Goal: Information Seeking & Learning: Learn about a topic

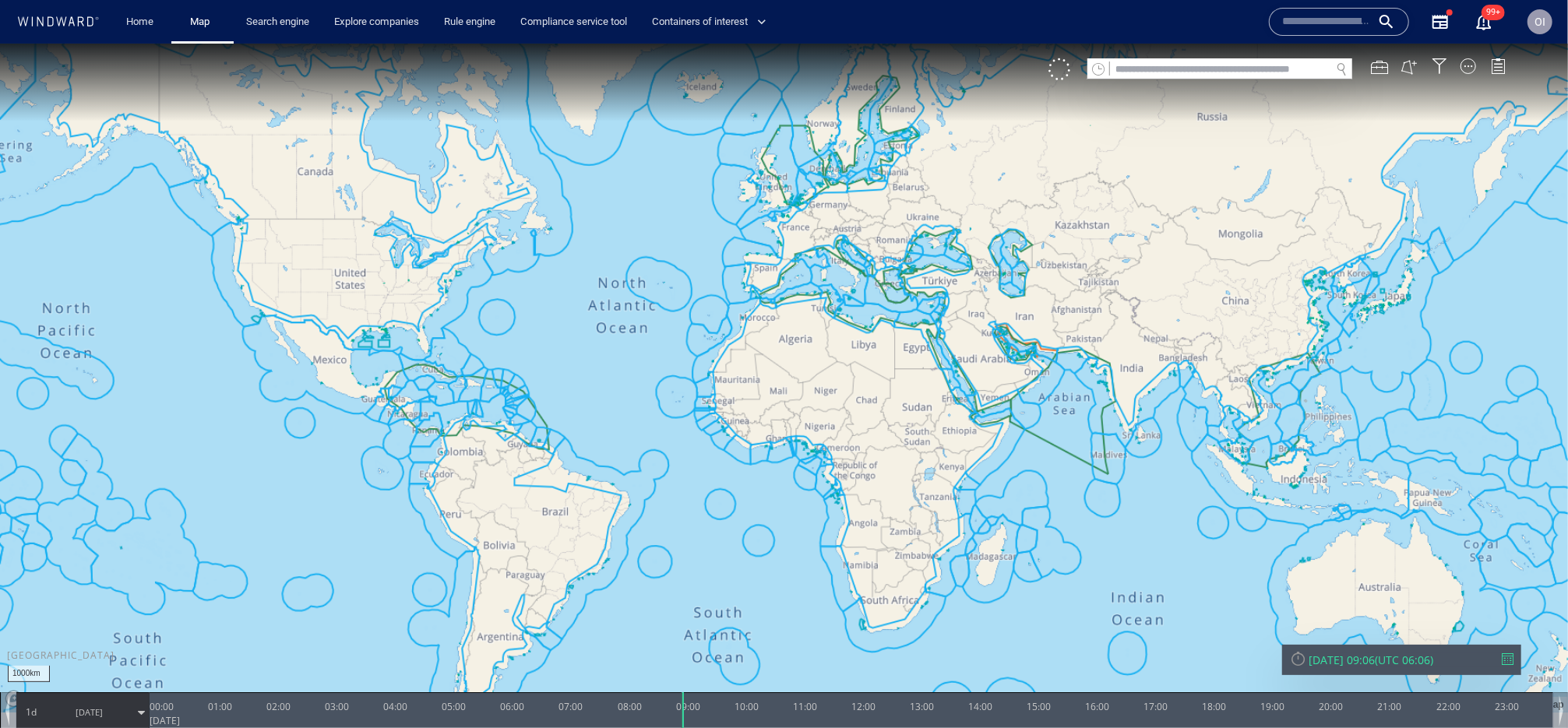
click at [1264, 73] on input "text" at bounding box center [1220, 68] width 220 height 21
paste input "*******"
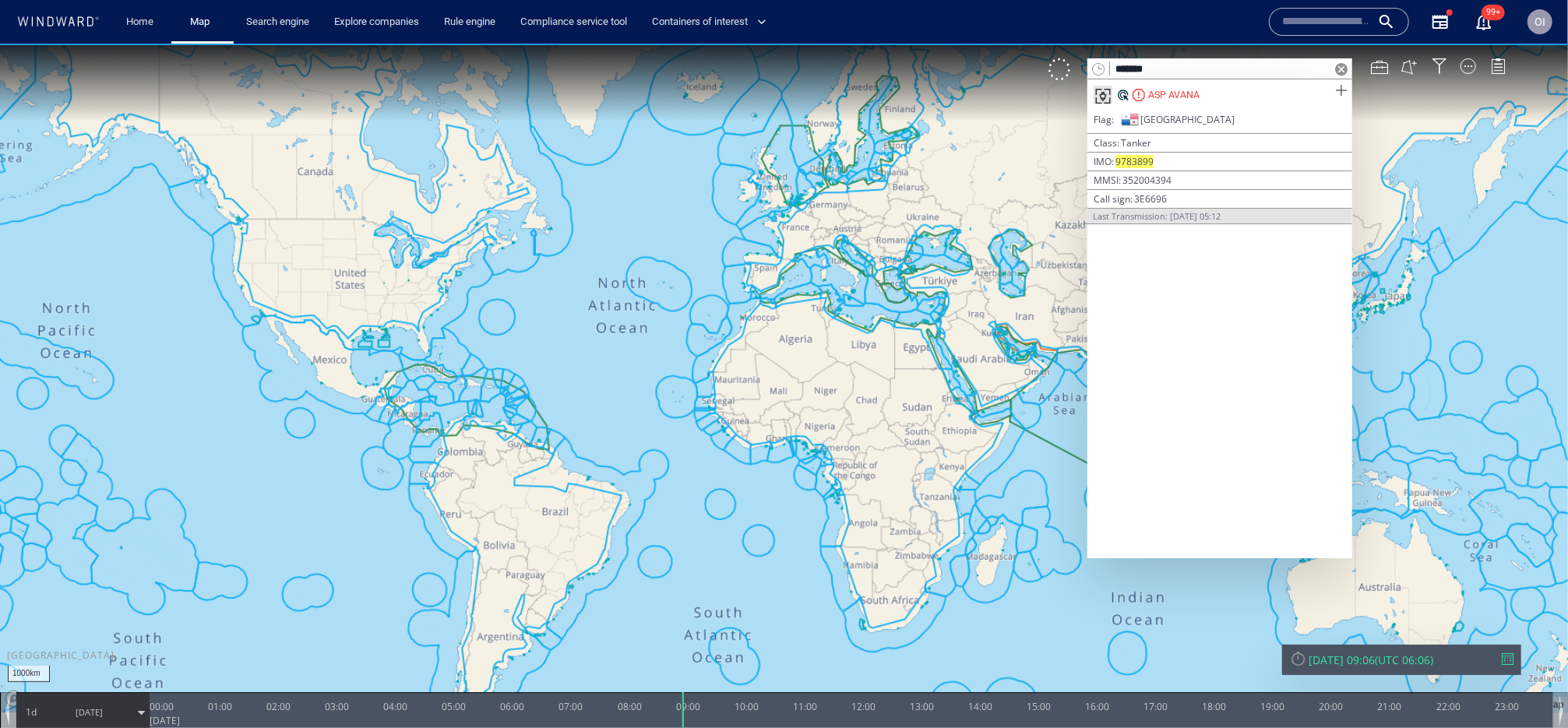
type input "*******"
click at [1341, 92] on span at bounding box center [1341, 90] width 20 height 20
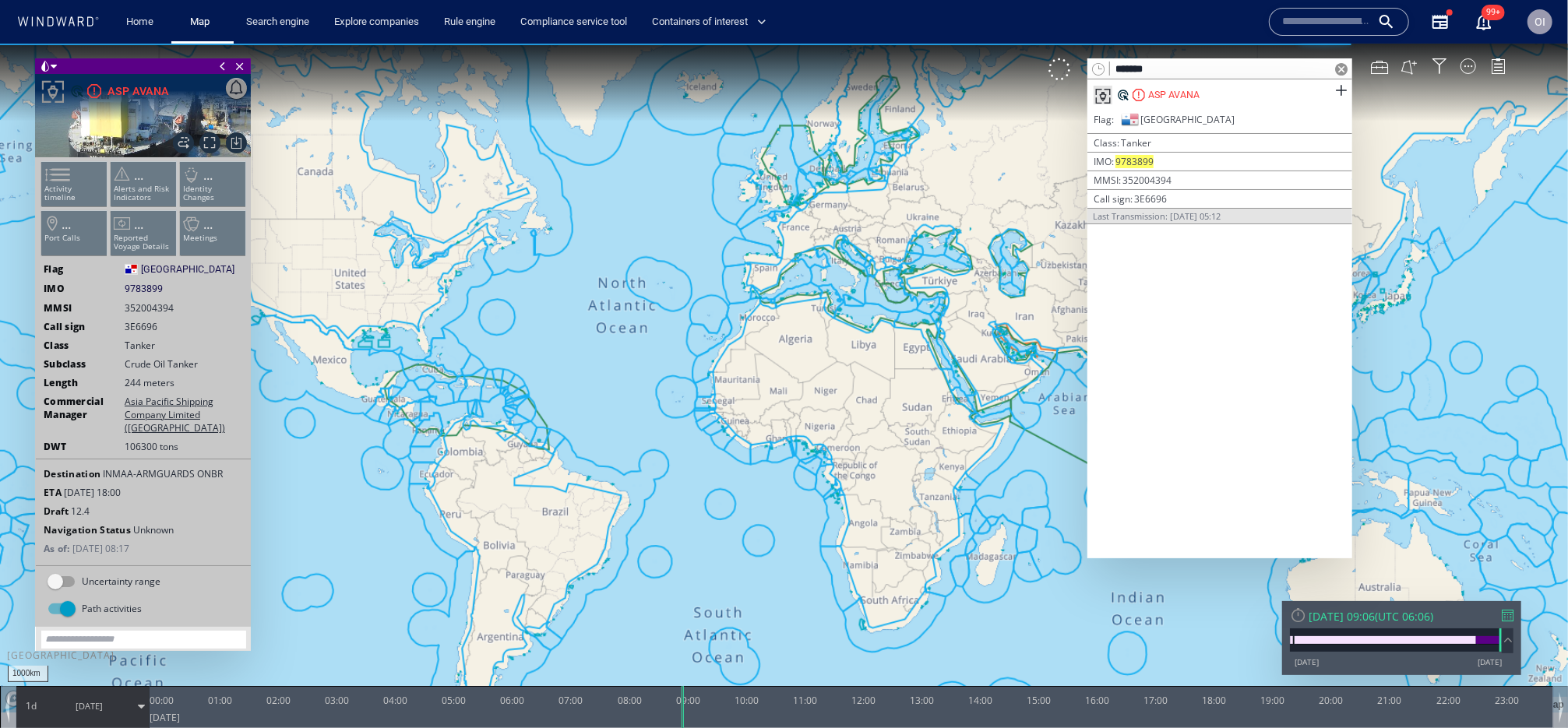
click at [1032, 22] on div "Home Map Search engine Explore companies Rule engine Compliance service tool Co…" at bounding box center [684, 21] width 1162 height 39
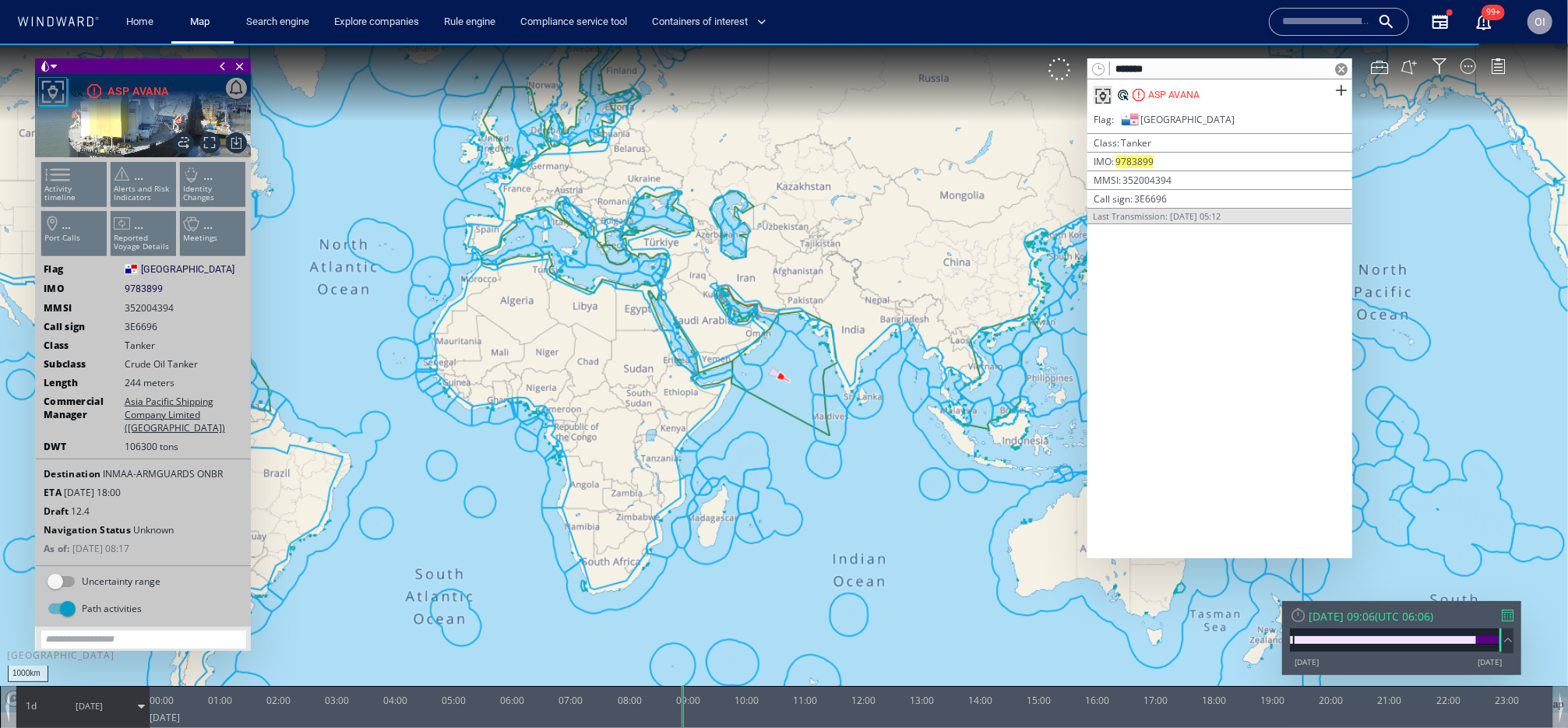
click at [90, 172] on ul "Activity timeline ... Alerts and Risk Indicators ... Identity Changes ... Port …" at bounding box center [142, 211] width 209 height 110
click at [71, 178] on ul "Activity timeline ... Alerts and Risk Indicators ... Identity Changes ... Port …" at bounding box center [142, 211] width 209 height 110
click at [1340, 70] on span at bounding box center [1341, 69] width 13 height 13
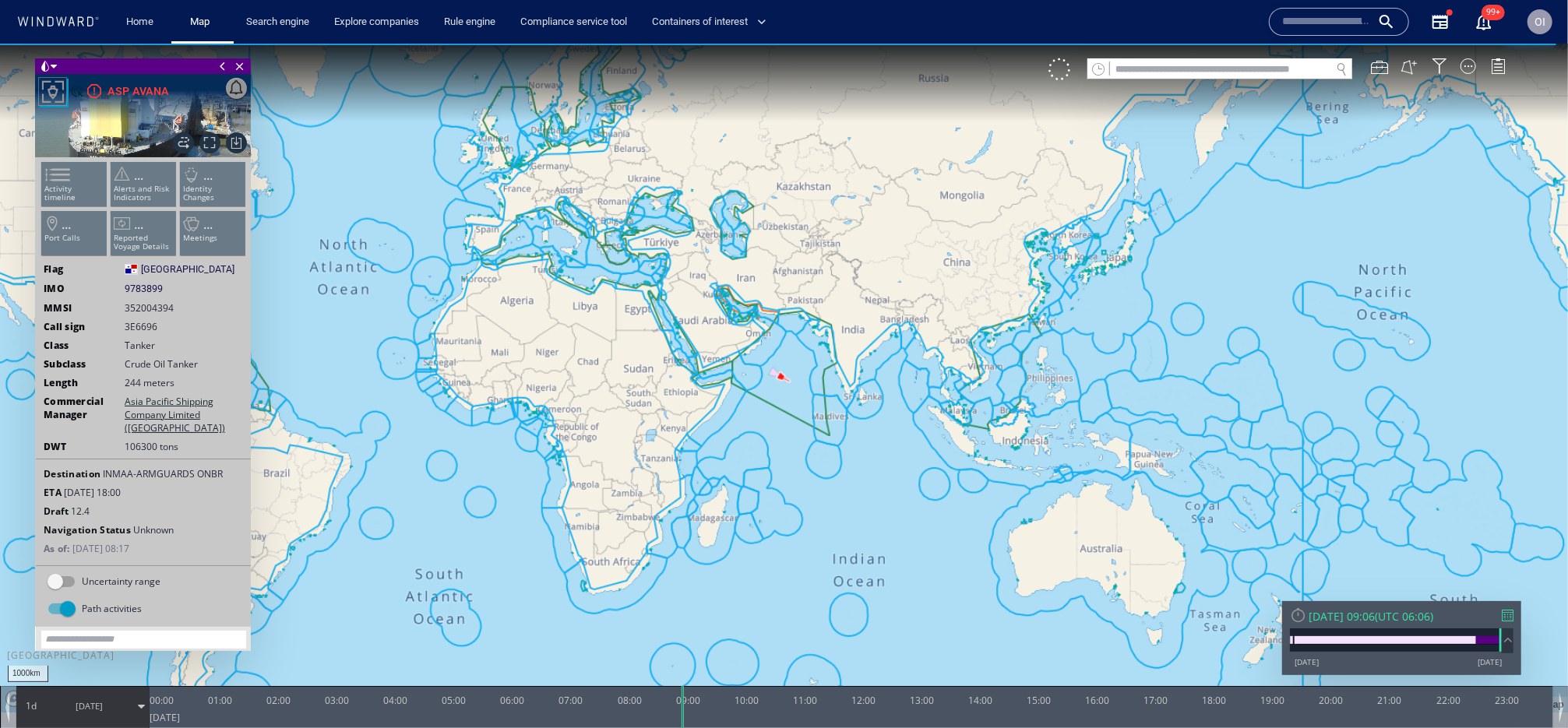
click at [87, 177] on ul "Activity timeline ... Alerts and Risk Indicators ... Identity Changes ... Port …" at bounding box center [142, 211] width 209 height 110
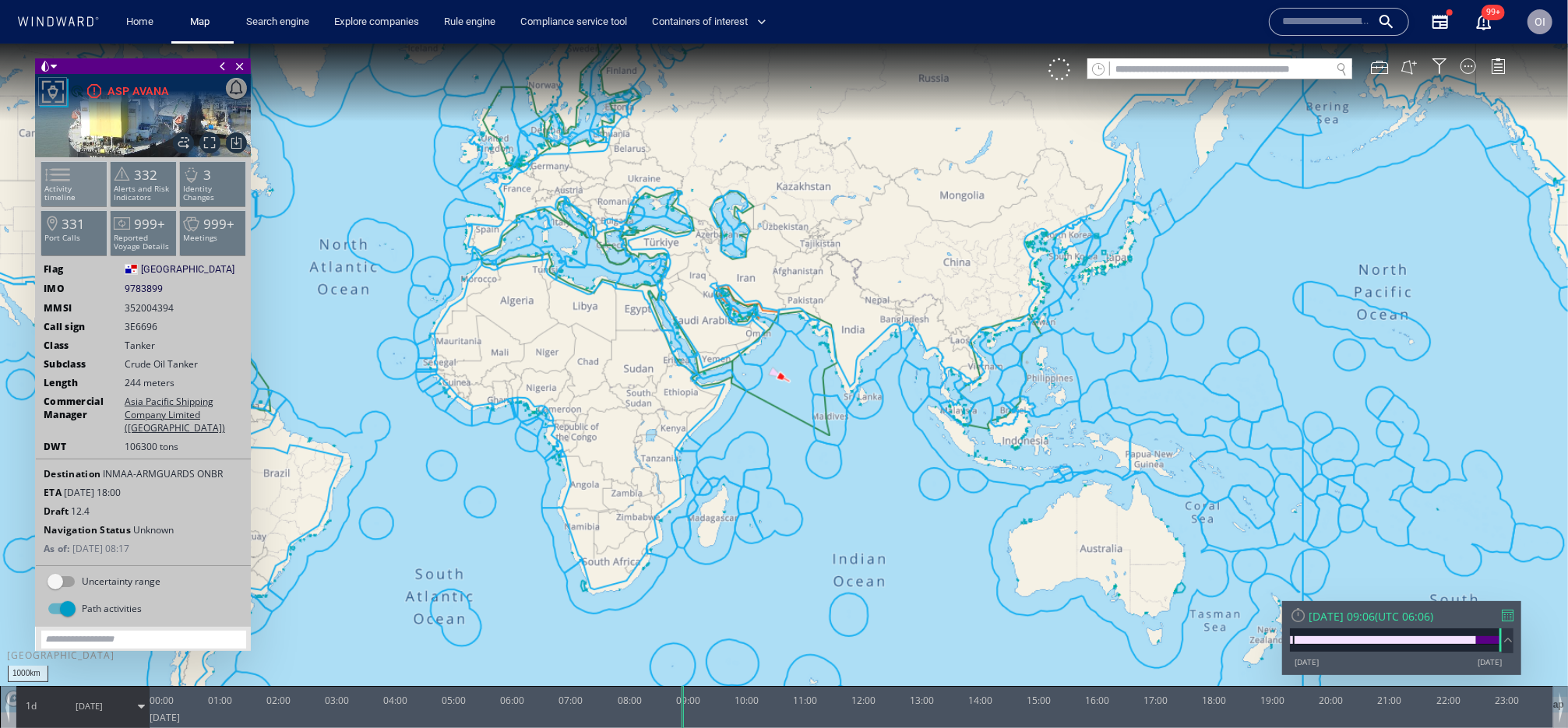
click at [96, 169] on li "Activity timeline" at bounding box center [74, 183] width 66 height 45
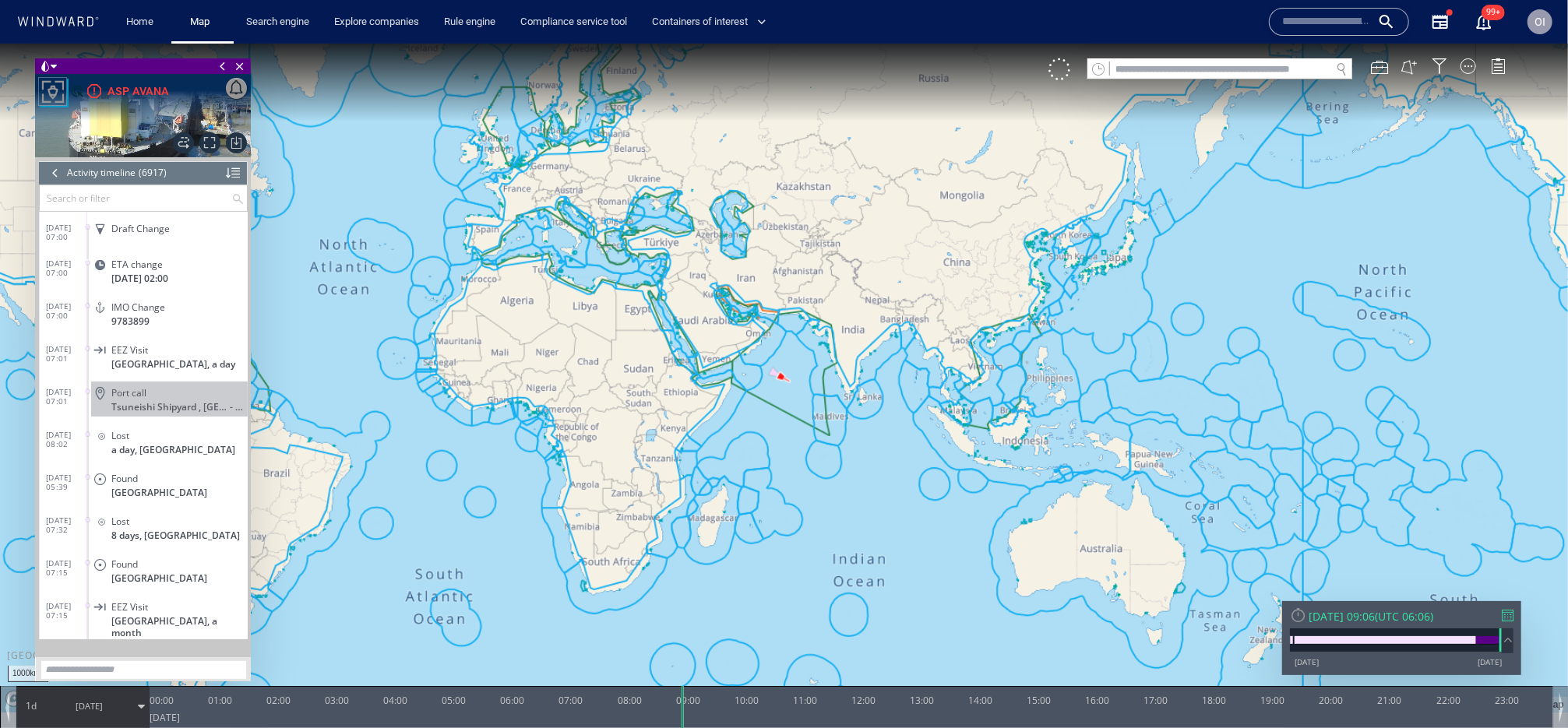
scroll to position [295815, 0]
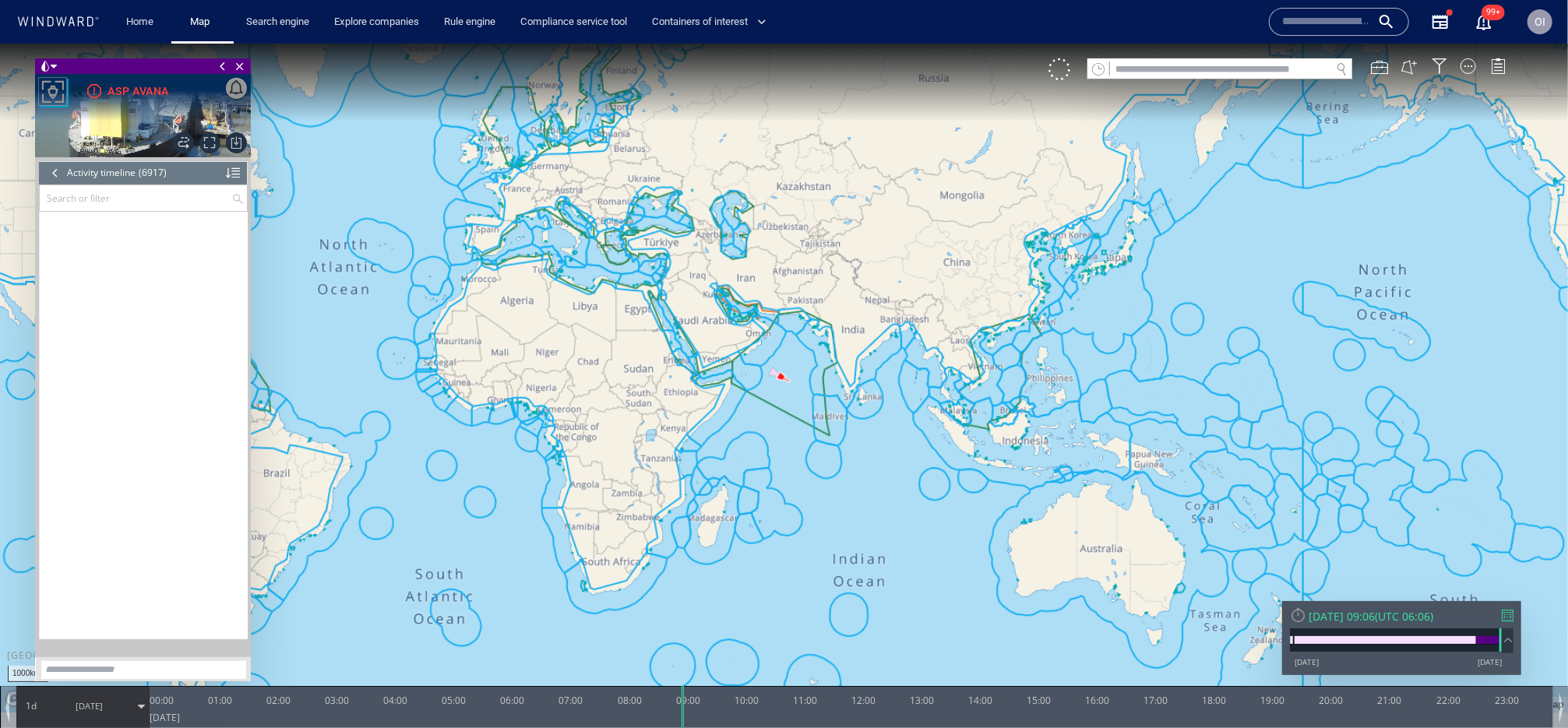
click at [58, 170] on div at bounding box center [55, 172] width 17 height 23
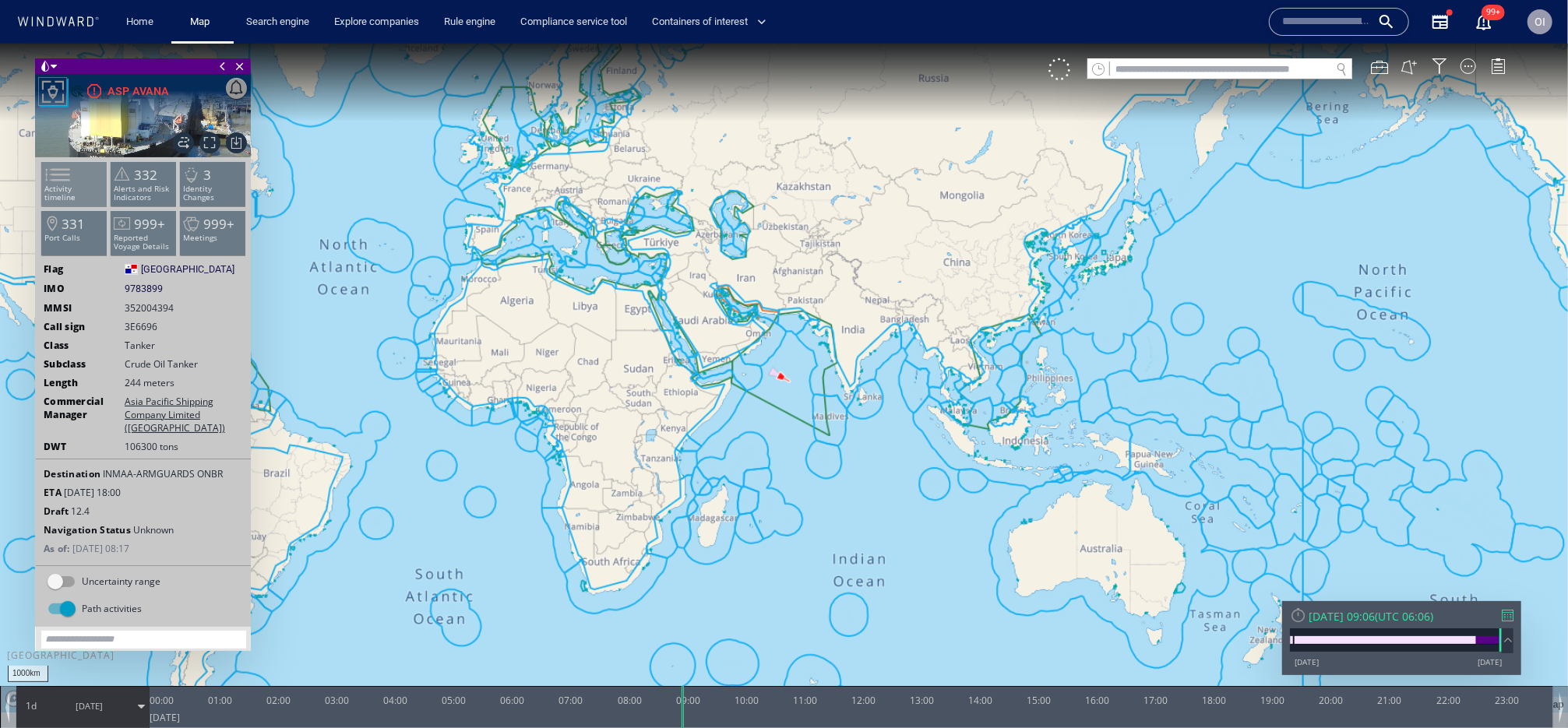
click at [88, 167] on li "Activity timeline" at bounding box center [74, 183] width 66 height 45
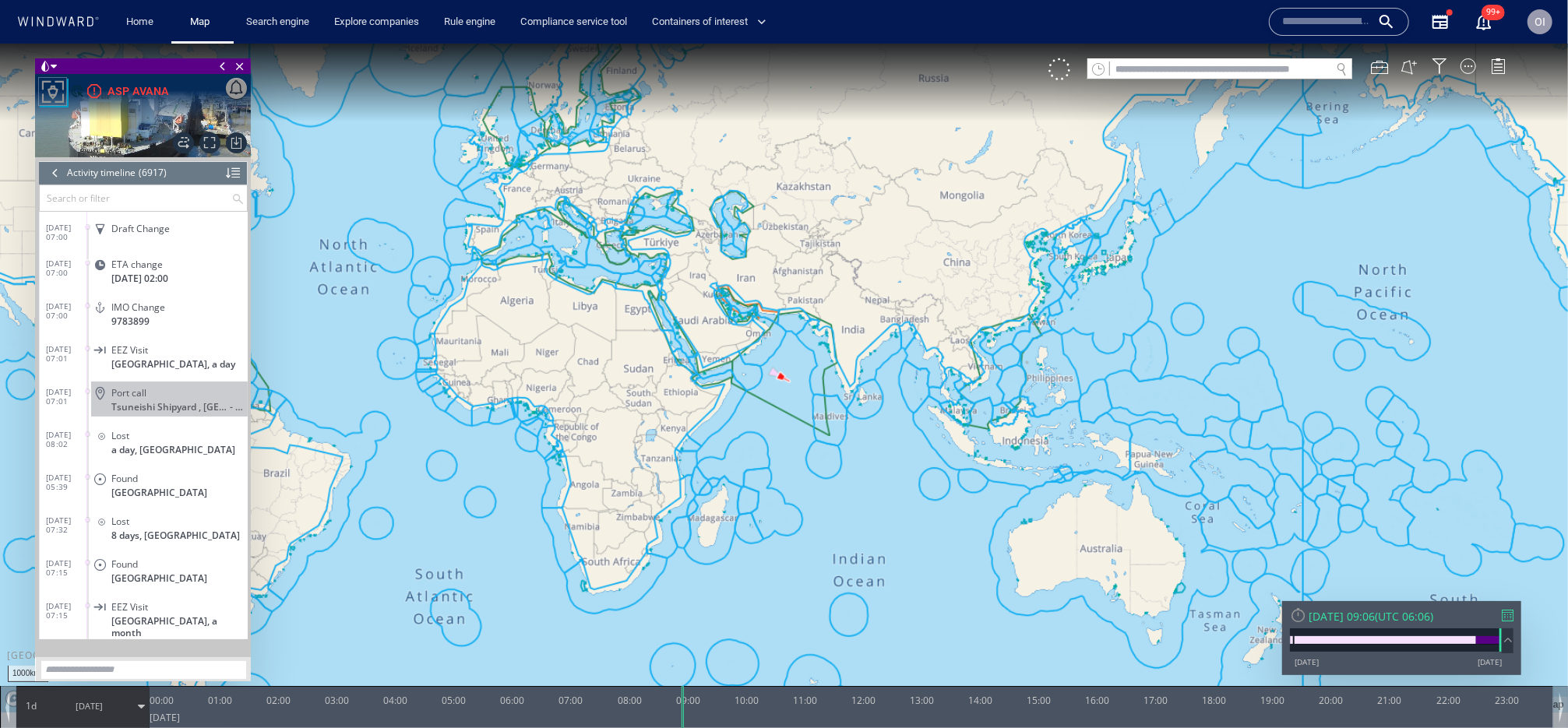
scroll to position [295815, 0]
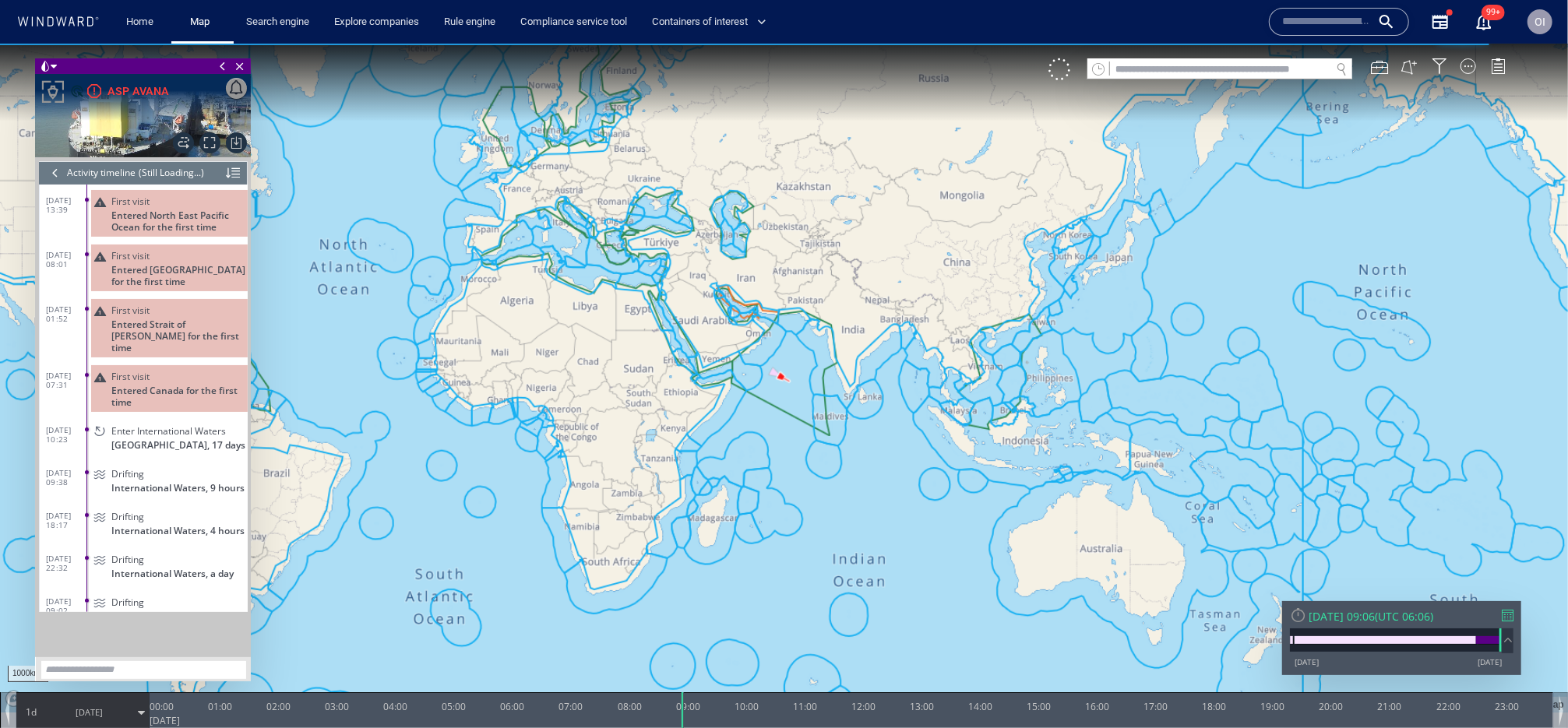
scroll to position [15975, 0]
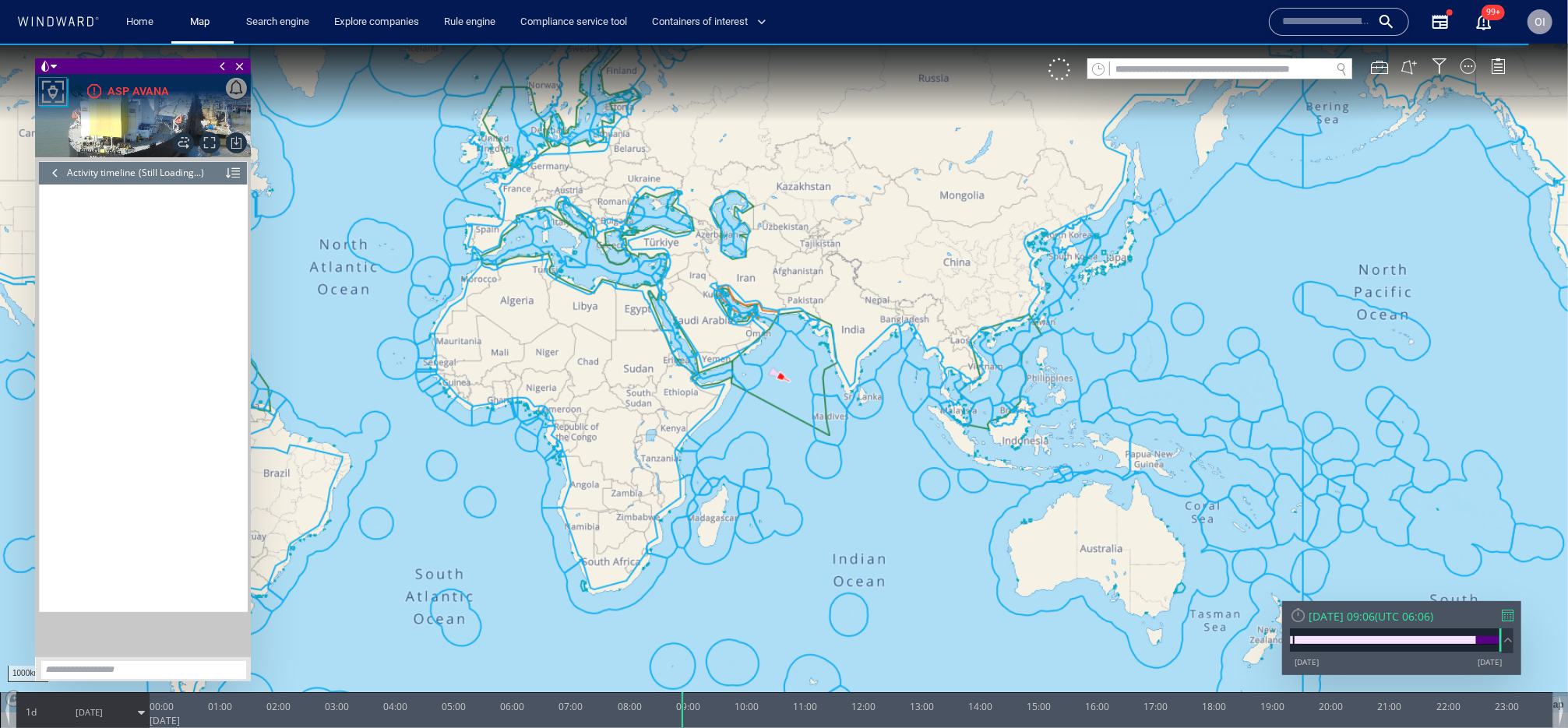
click at [56, 174] on div at bounding box center [55, 172] width 17 height 23
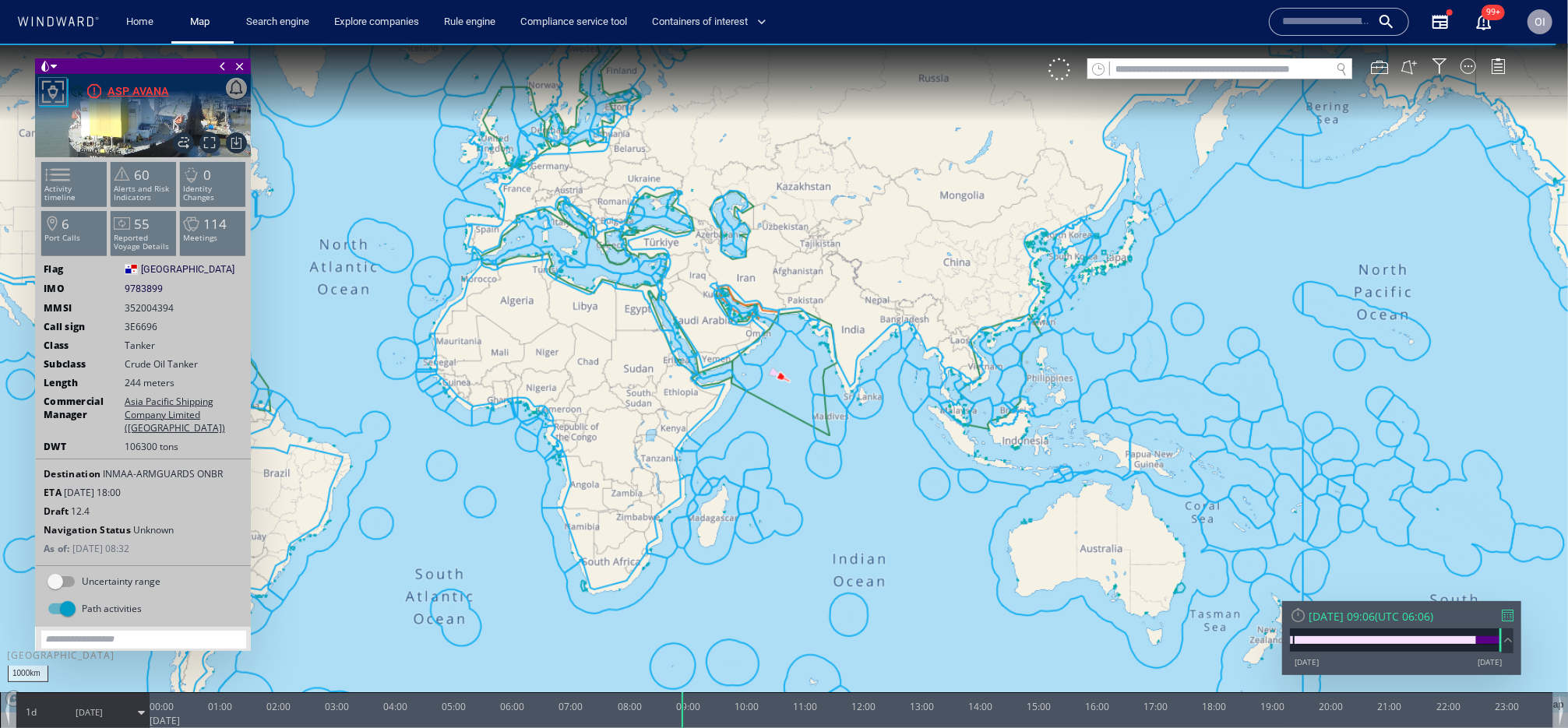
click at [121, 90] on div "ASP AVANA" at bounding box center [138, 90] width 62 height 19
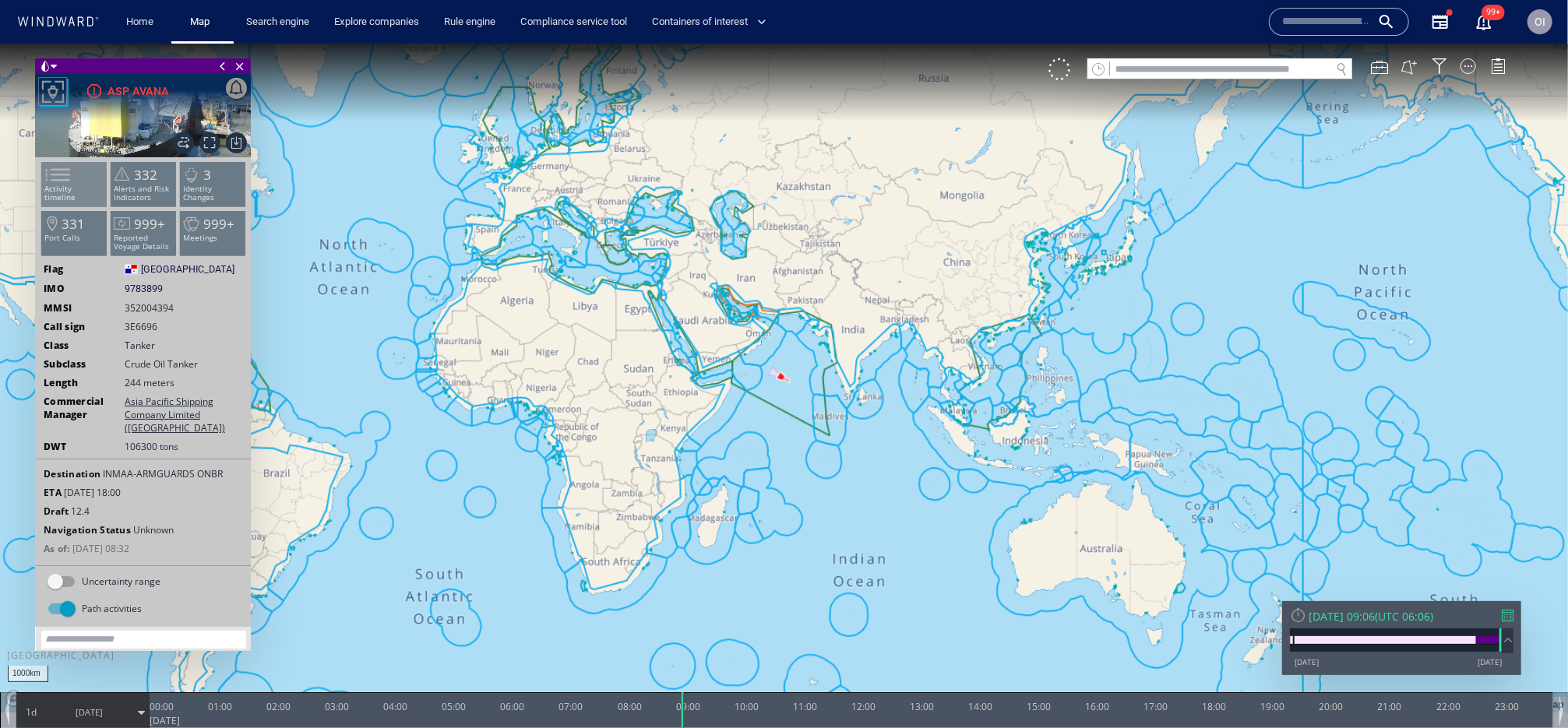
click at [60, 170] on span at bounding box center [48, 174] width 23 height 22
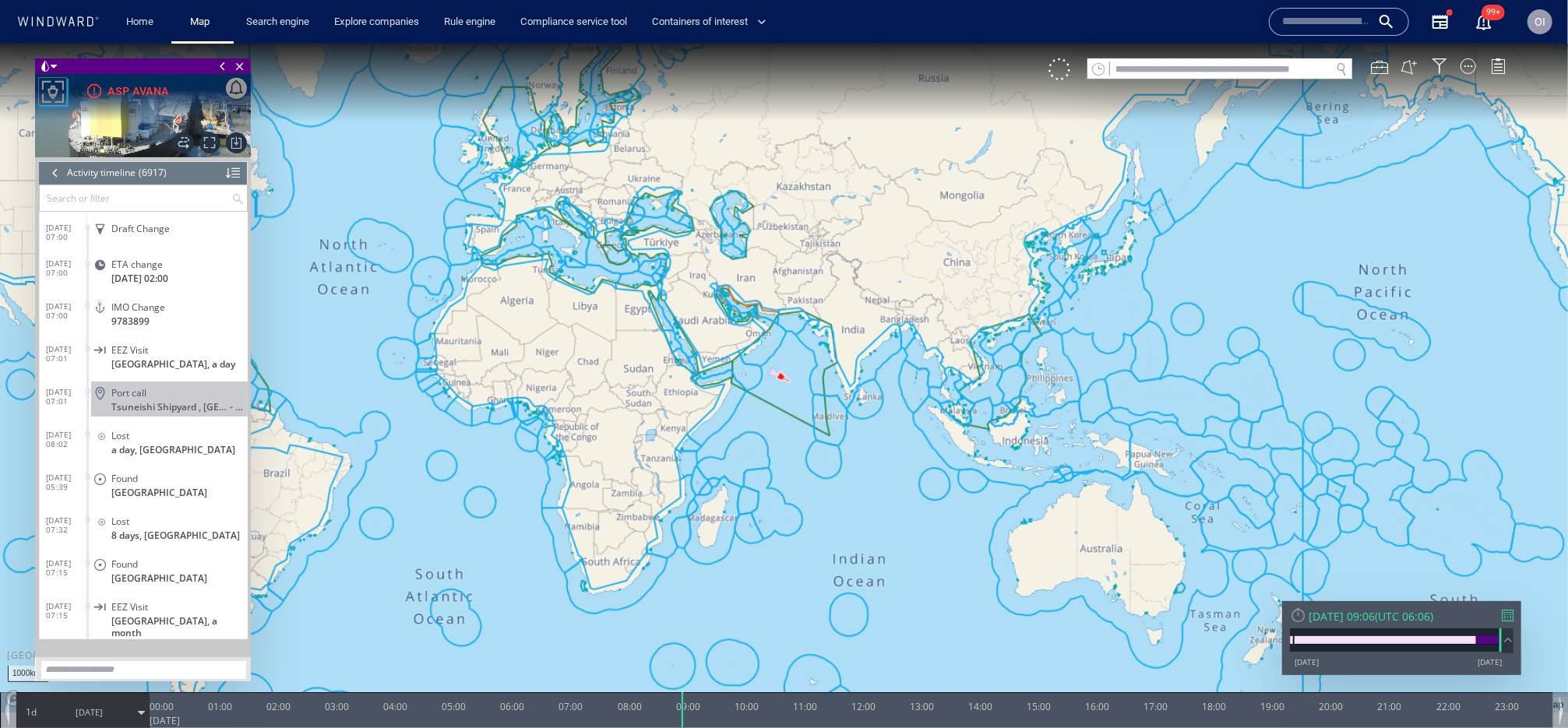
scroll to position [295815, 0]
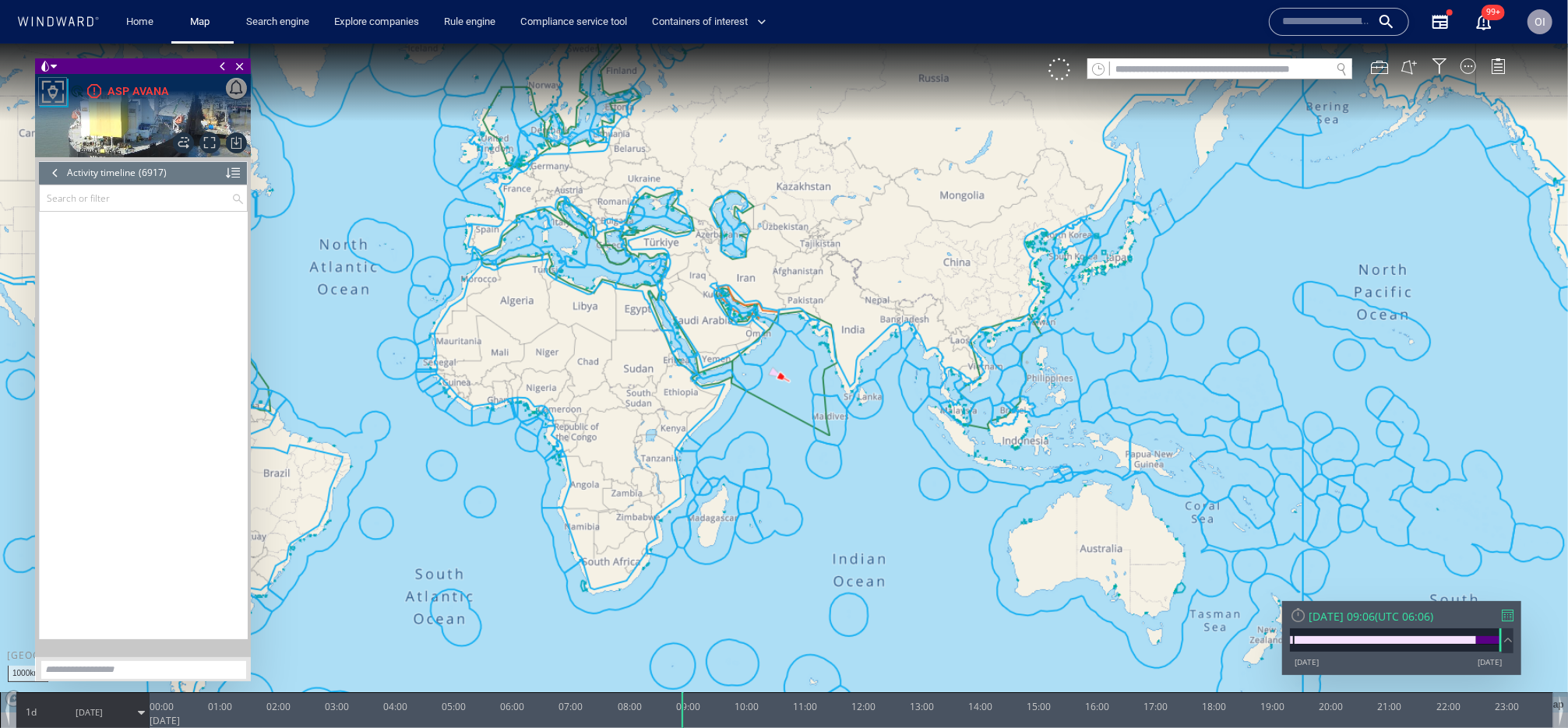
click at [60, 175] on div at bounding box center [55, 172] width 17 height 23
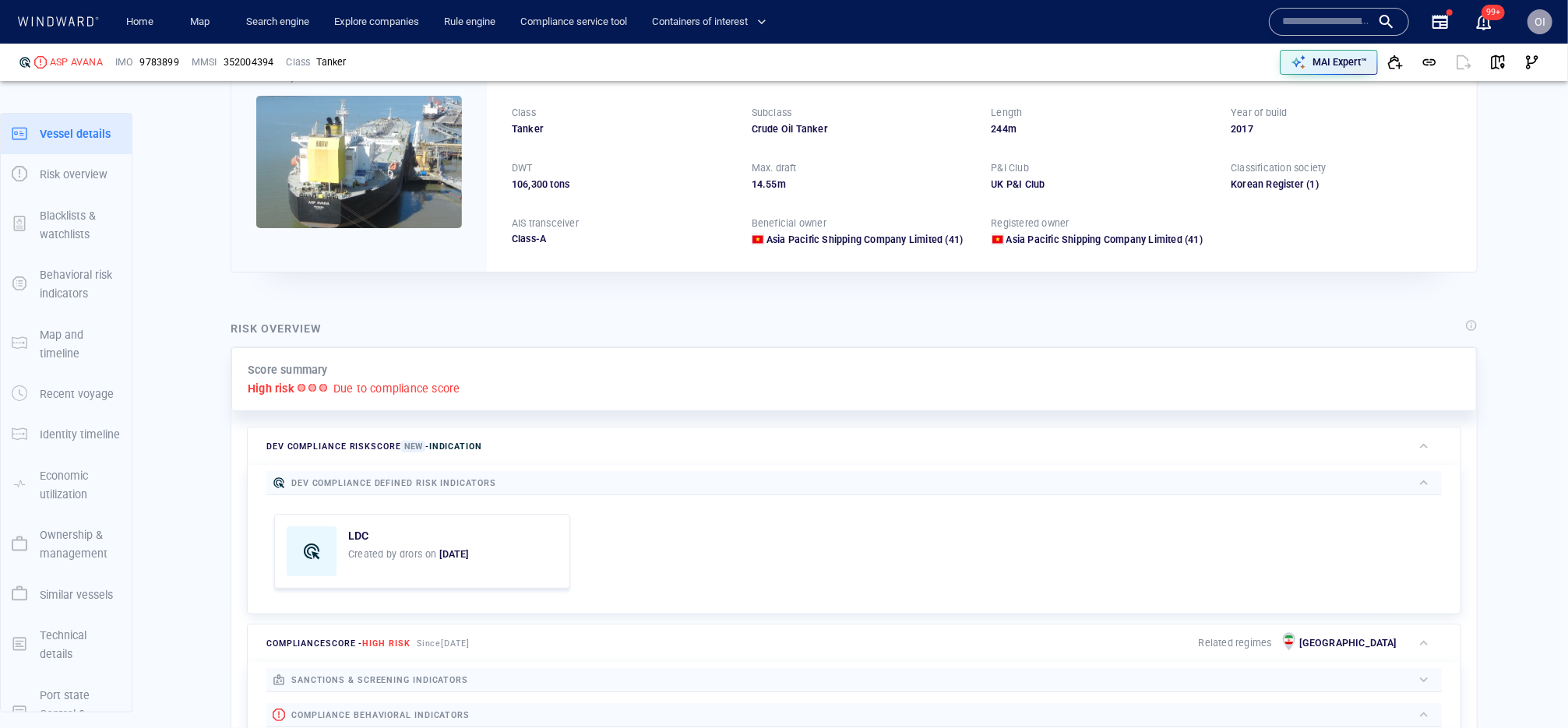
scroll to position [40, 0]
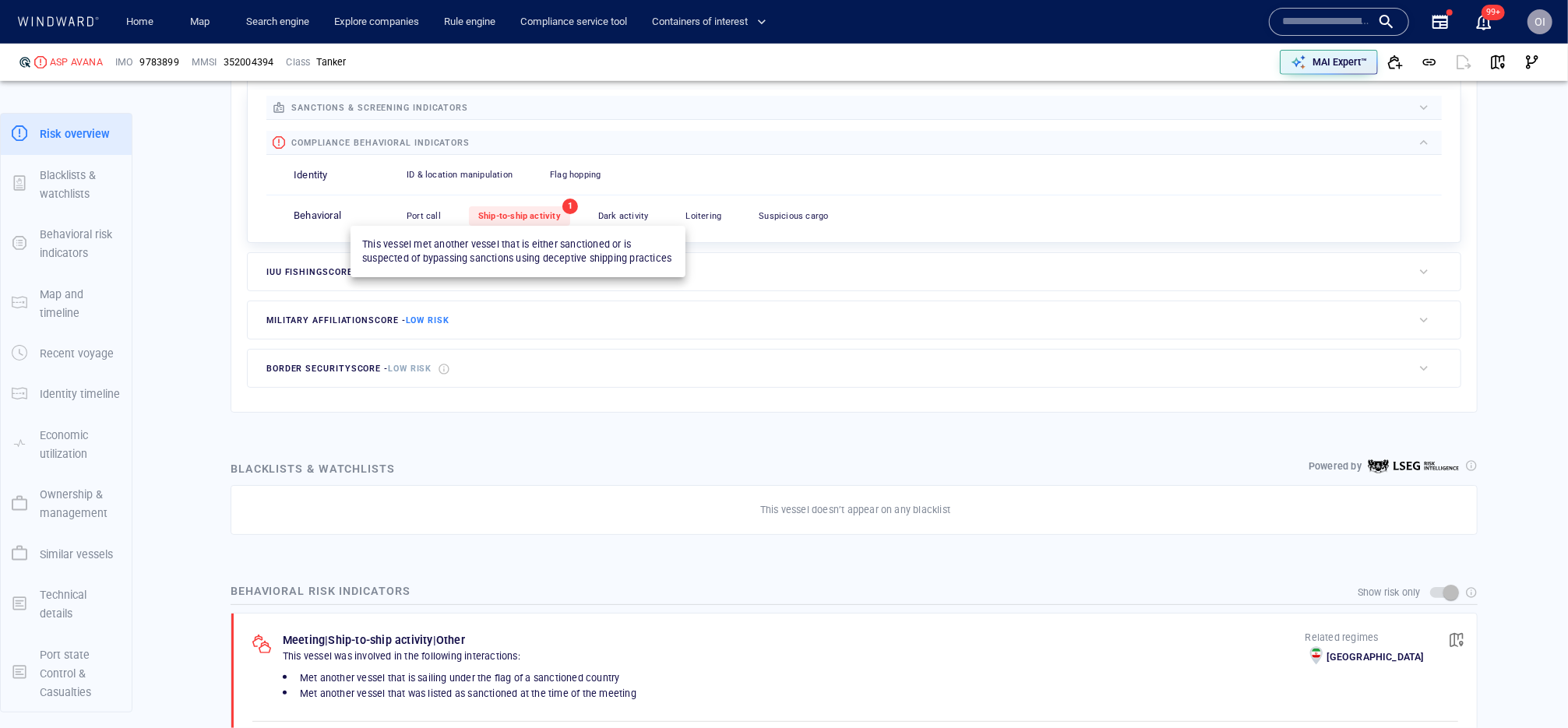
click at [541, 218] on span "Ship-to-ship activity" at bounding box center [519, 216] width 82 height 10
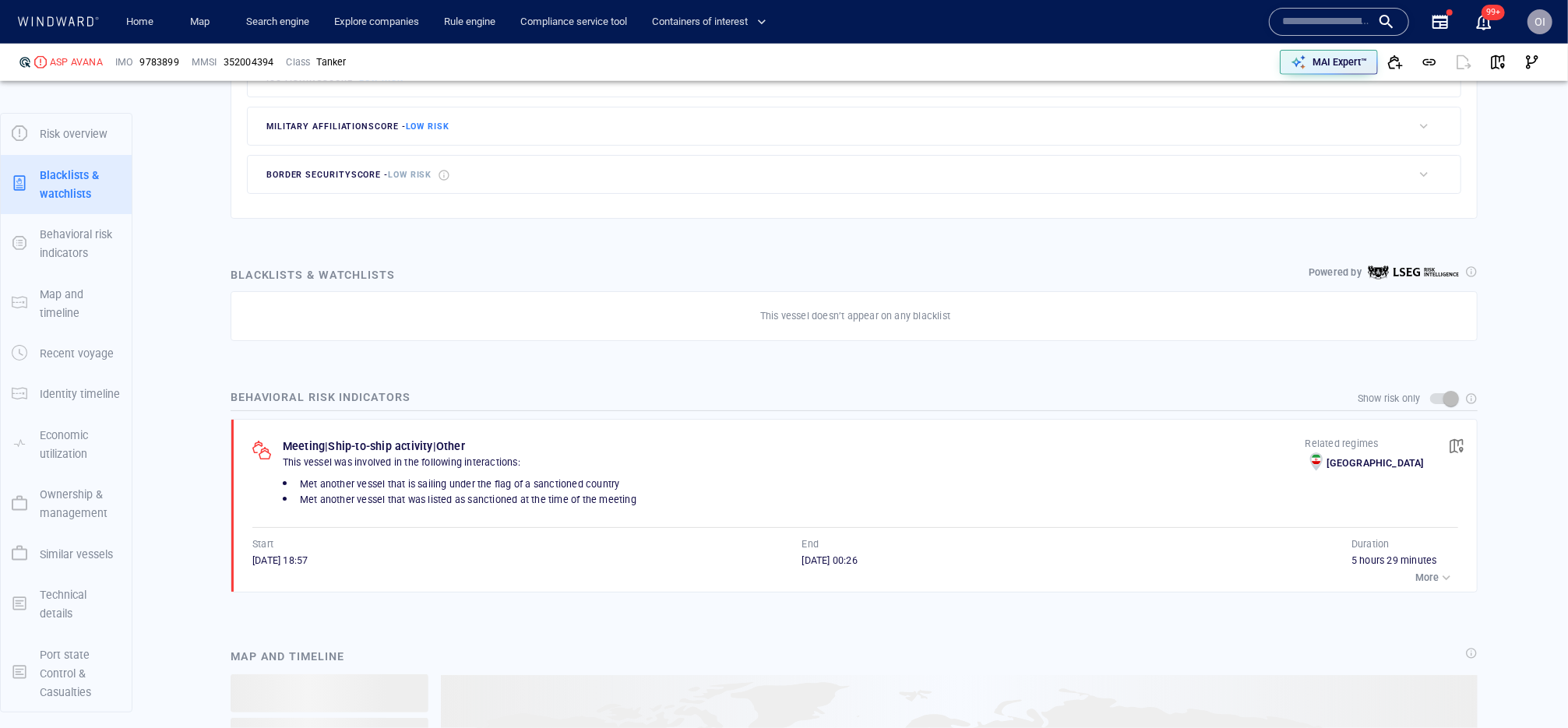
scroll to position [953, 0]
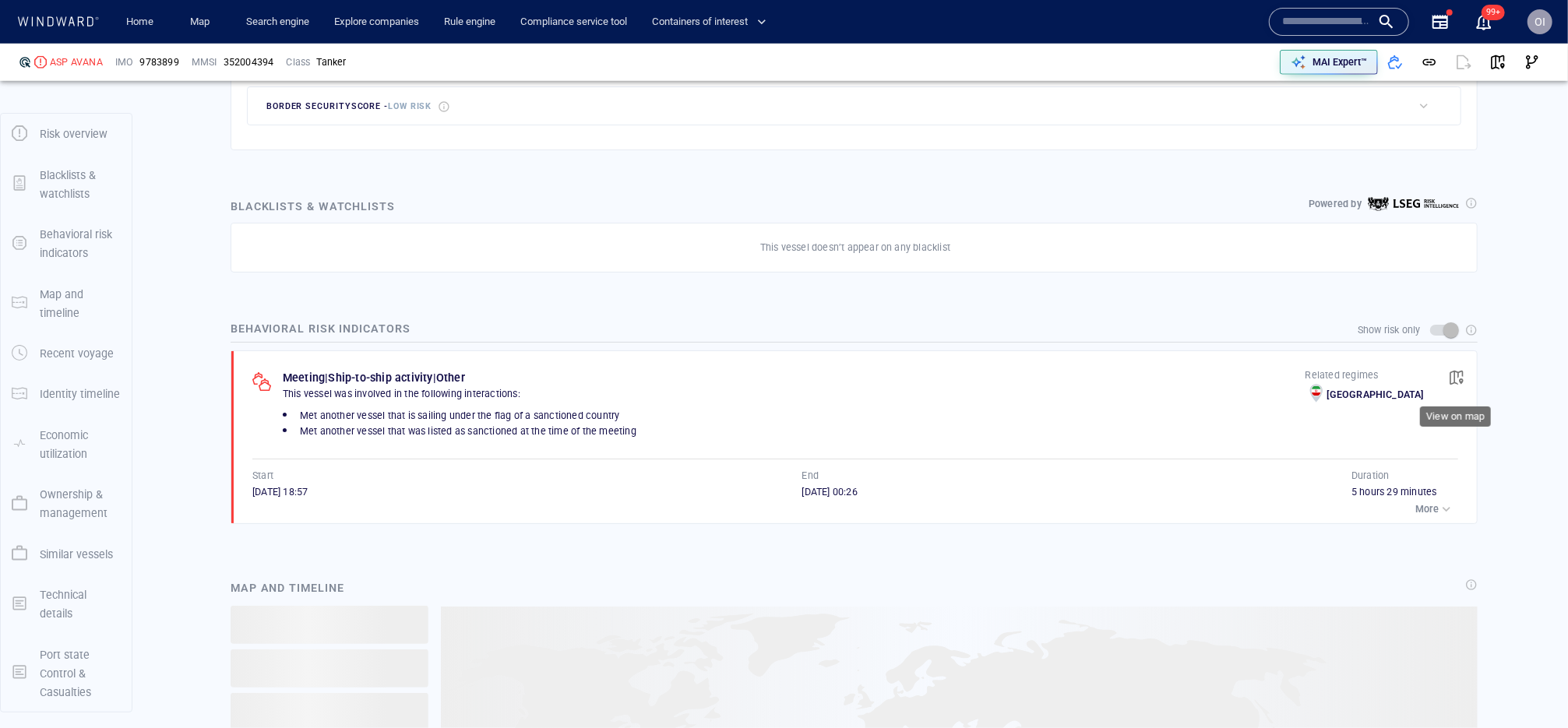
click at [1459, 373] on span "button" at bounding box center [1455, 377] width 15 height 15
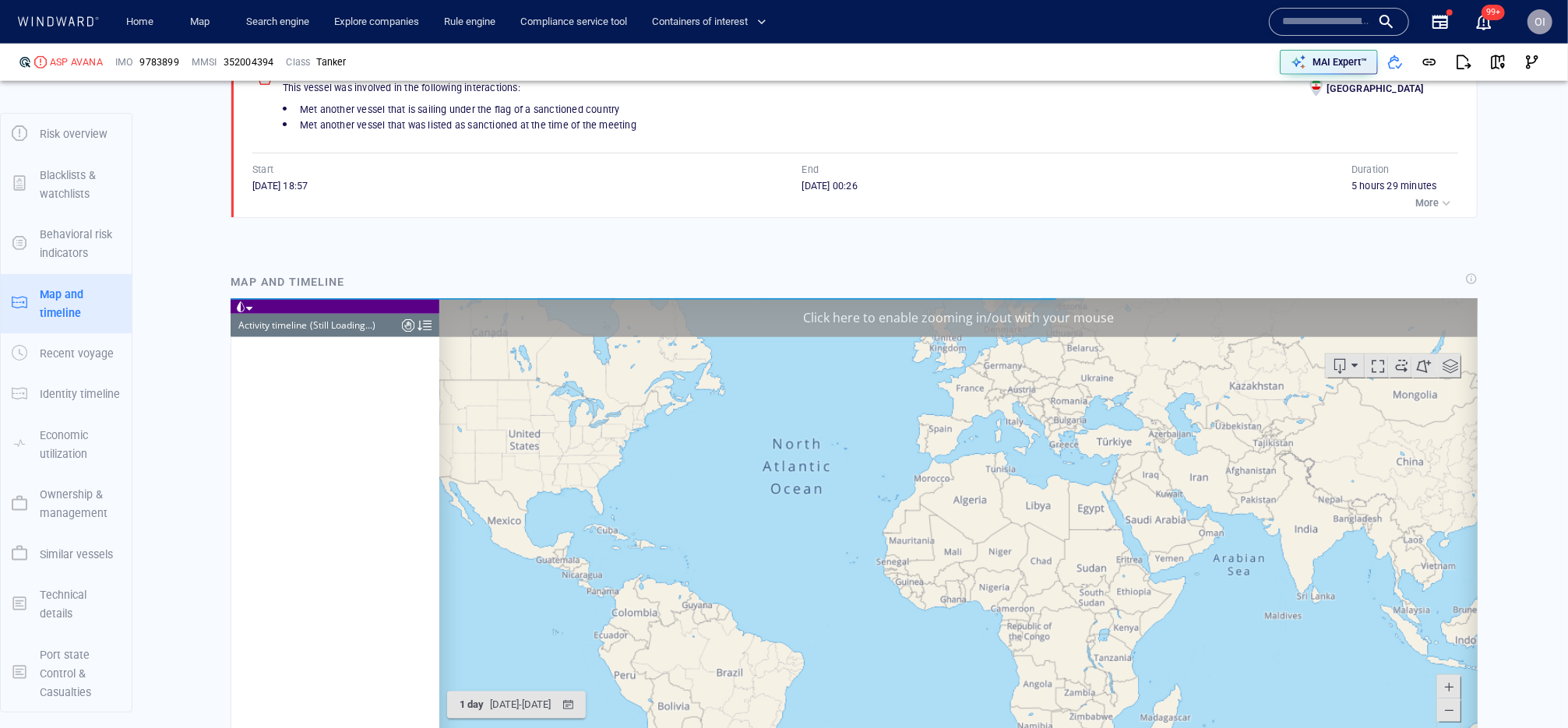
scroll to position [11649, 0]
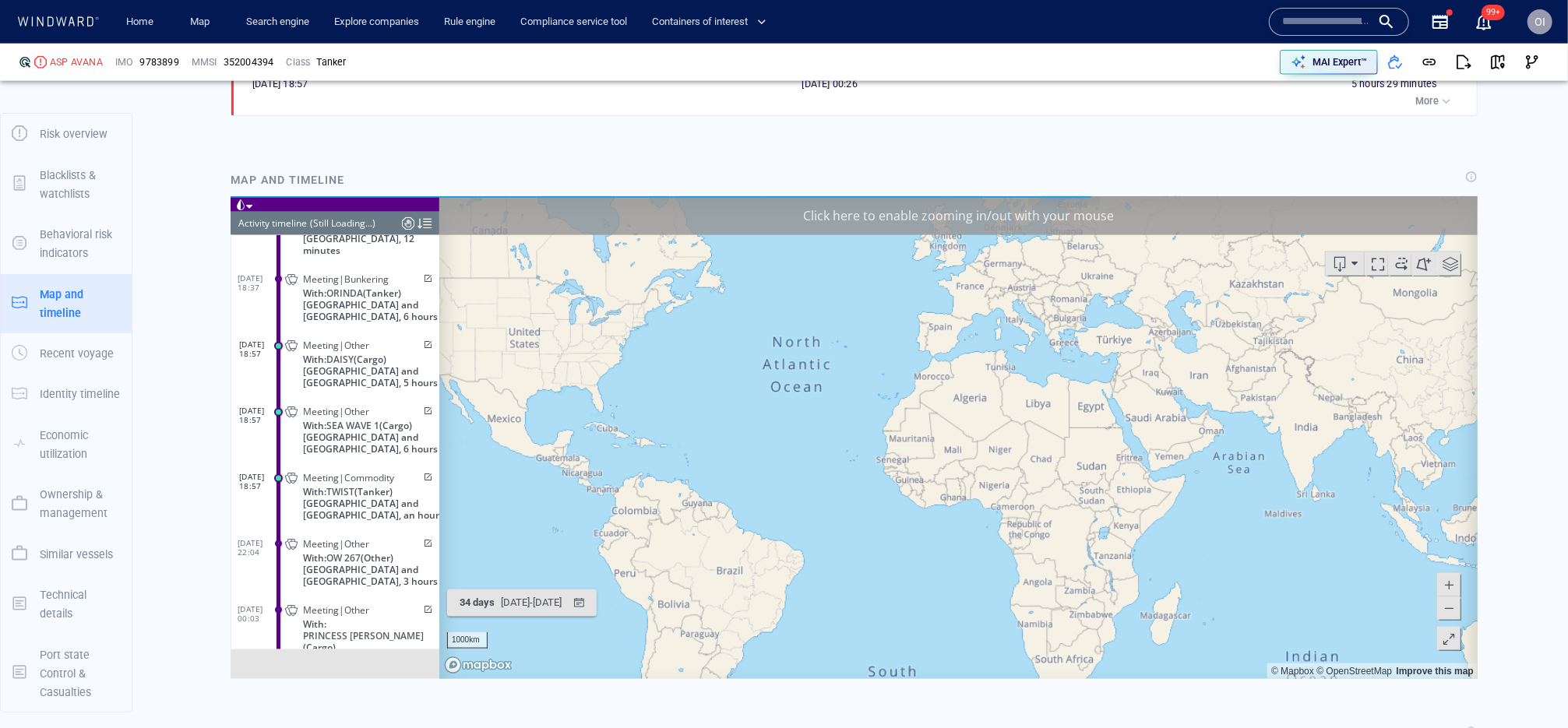
scroll to position [1364, 0]
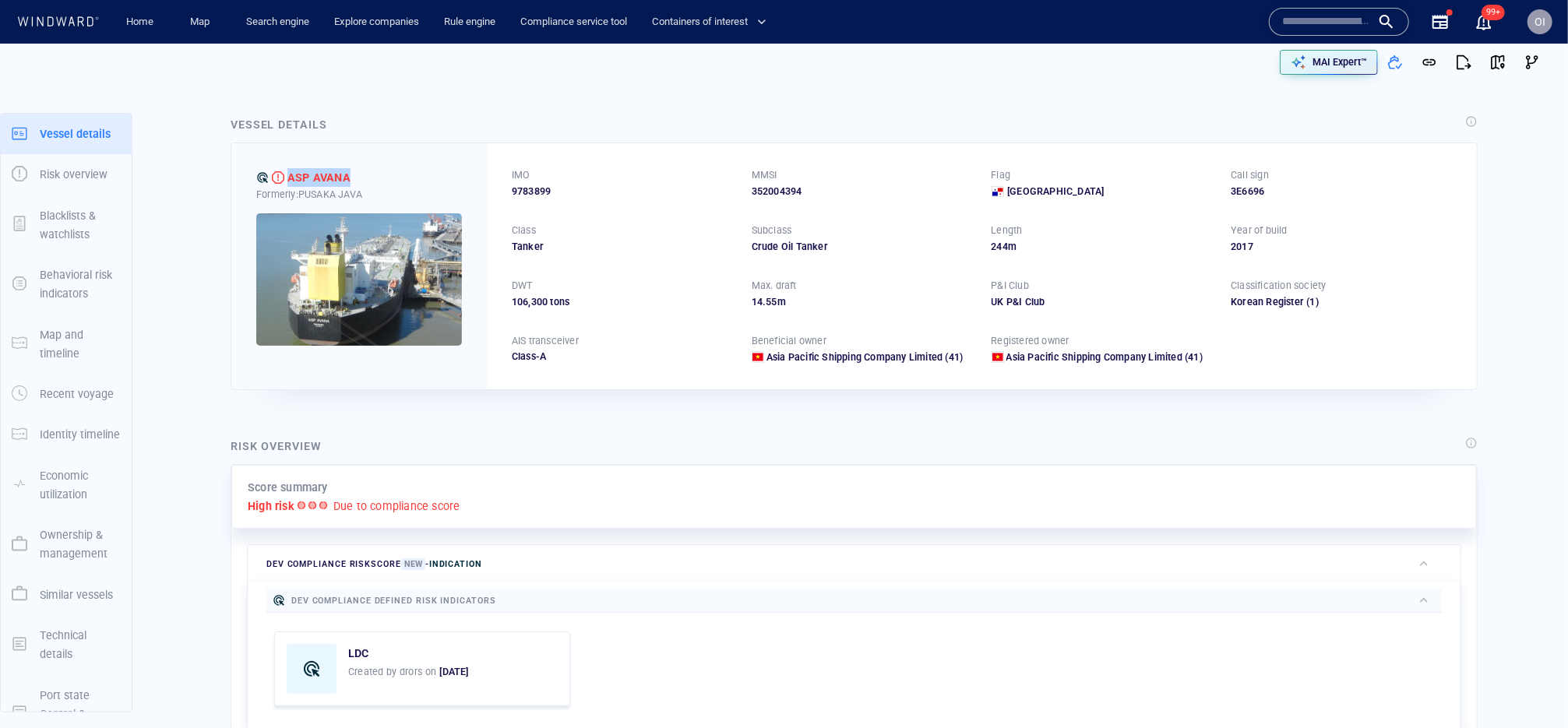
drag, startPoint x: 287, startPoint y: 180, endPoint x: 380, endPoint y: 180, distance: 93.0
click at [380, 180] on div "ASP AVANA" at bounding box center [359, 177] width 206 height 19
copy div "ASP AVANA"
click at [530, 188] on span "9783899" at bounding box center [530, 192] width 39 height 14
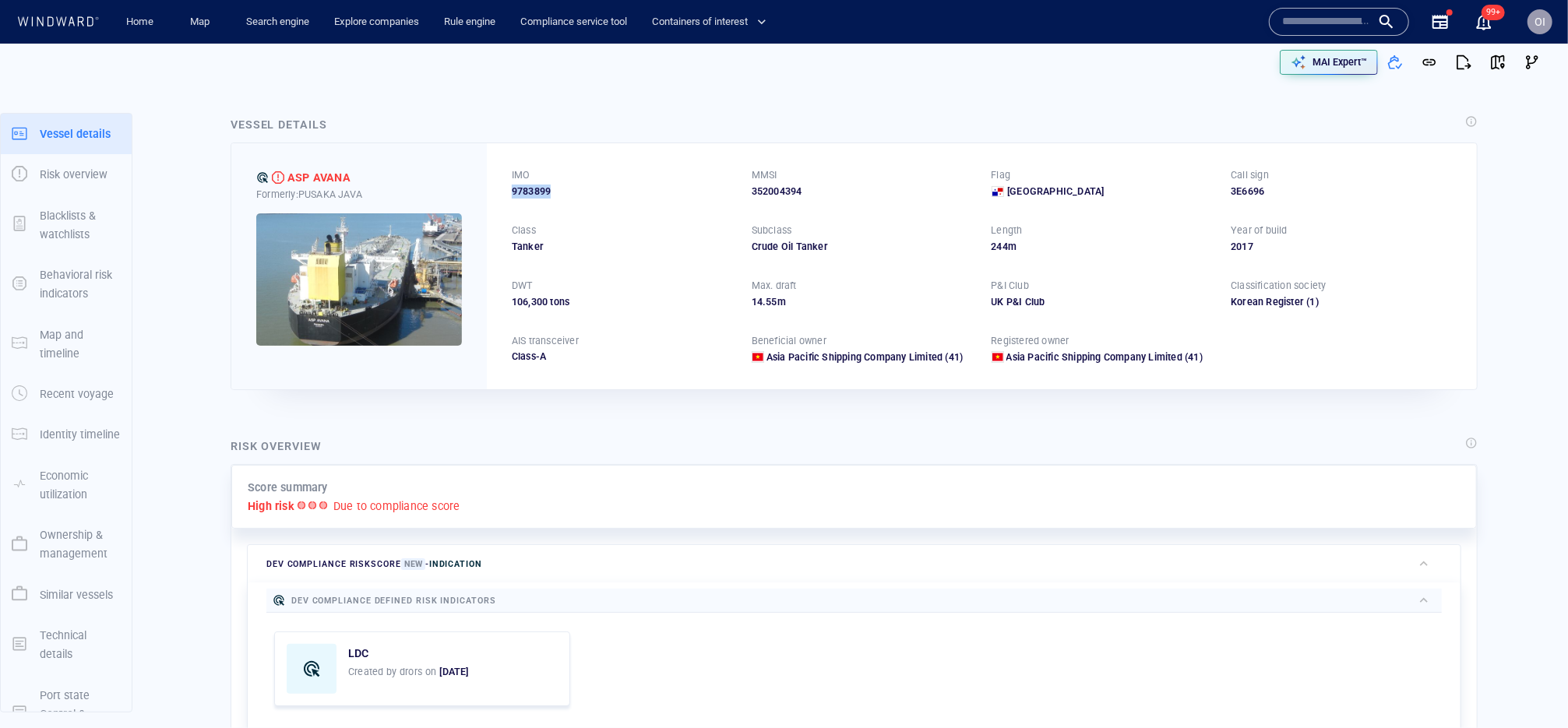
copy span "9783899"
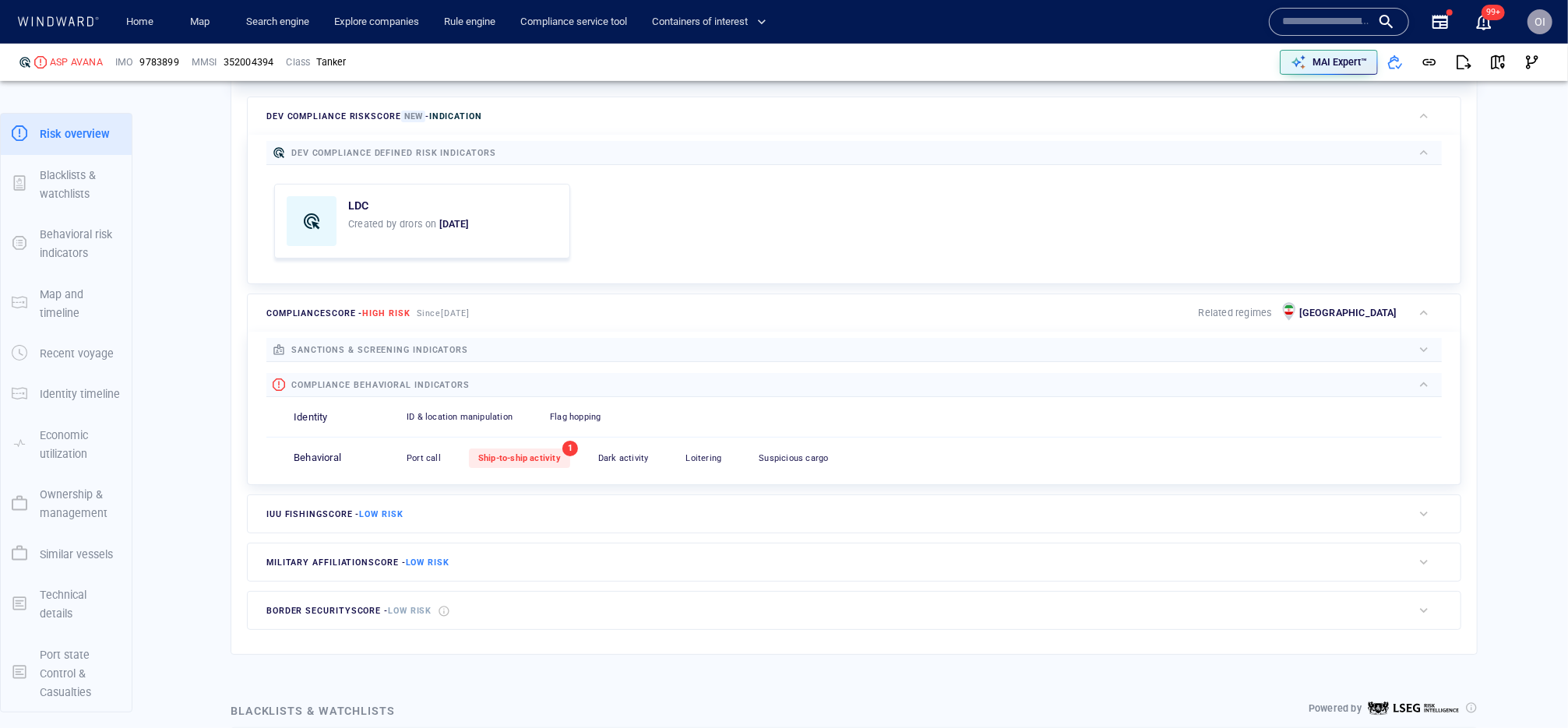
scroll to position [861, 0]
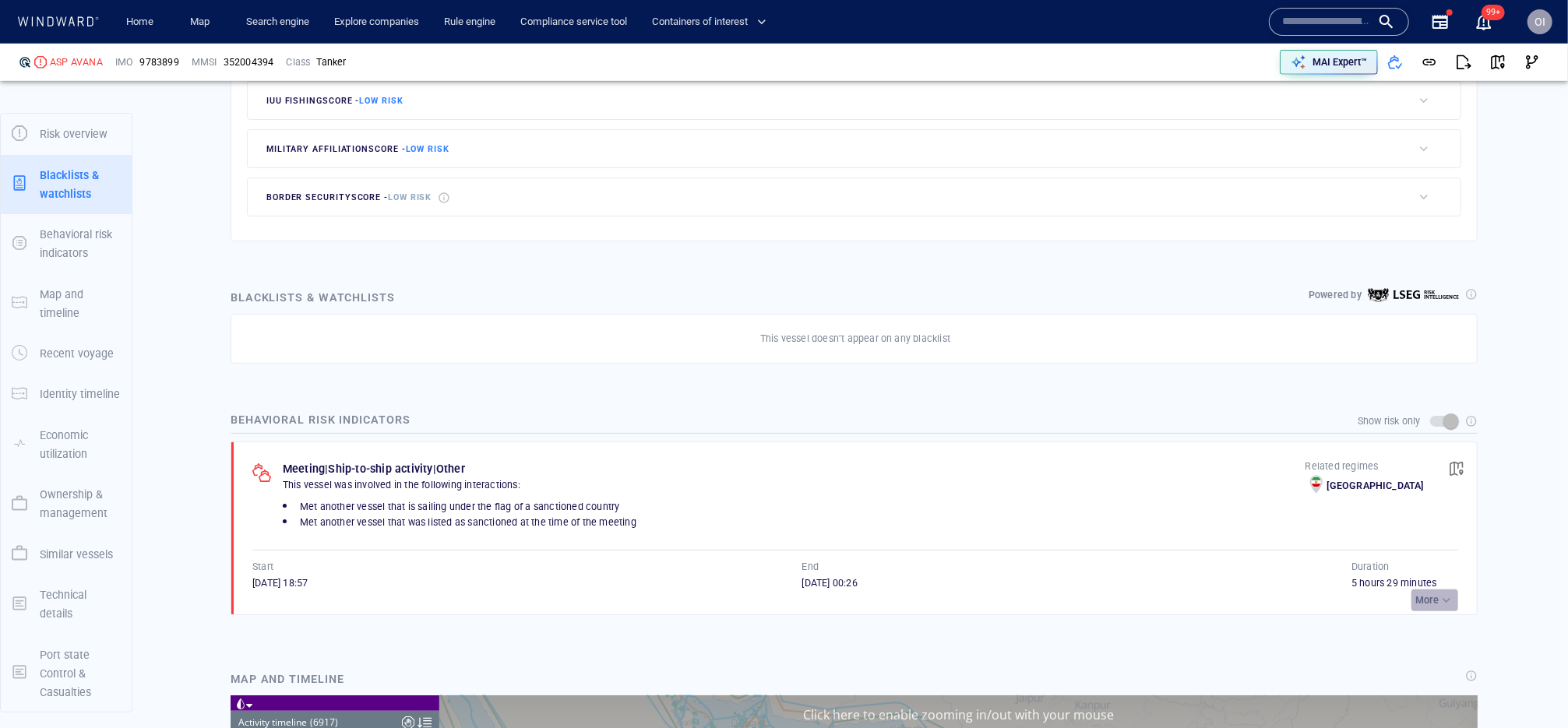
click at [1432, 603] on p "More" at bounding box center [1427, 601] width 23 height 14
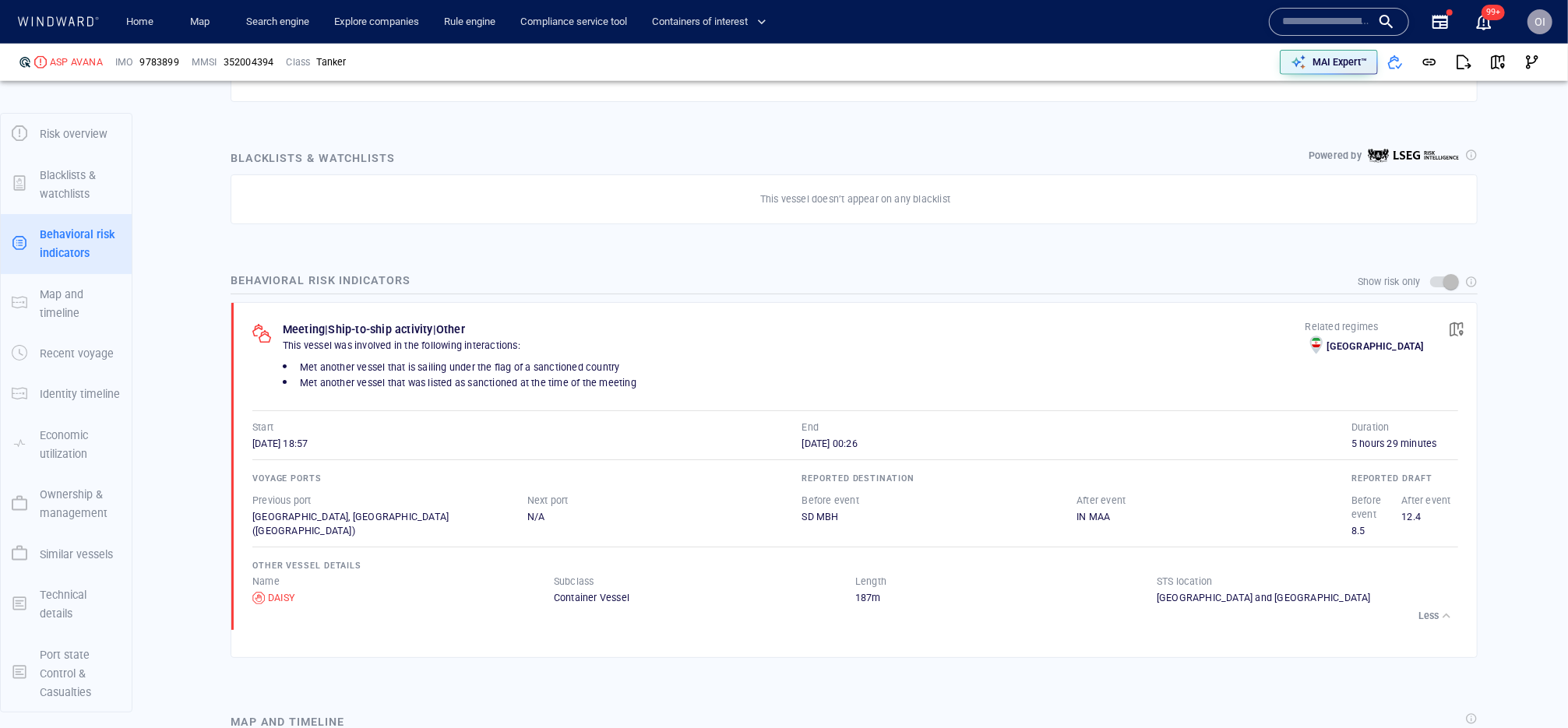
scroll to position [1013, 0]
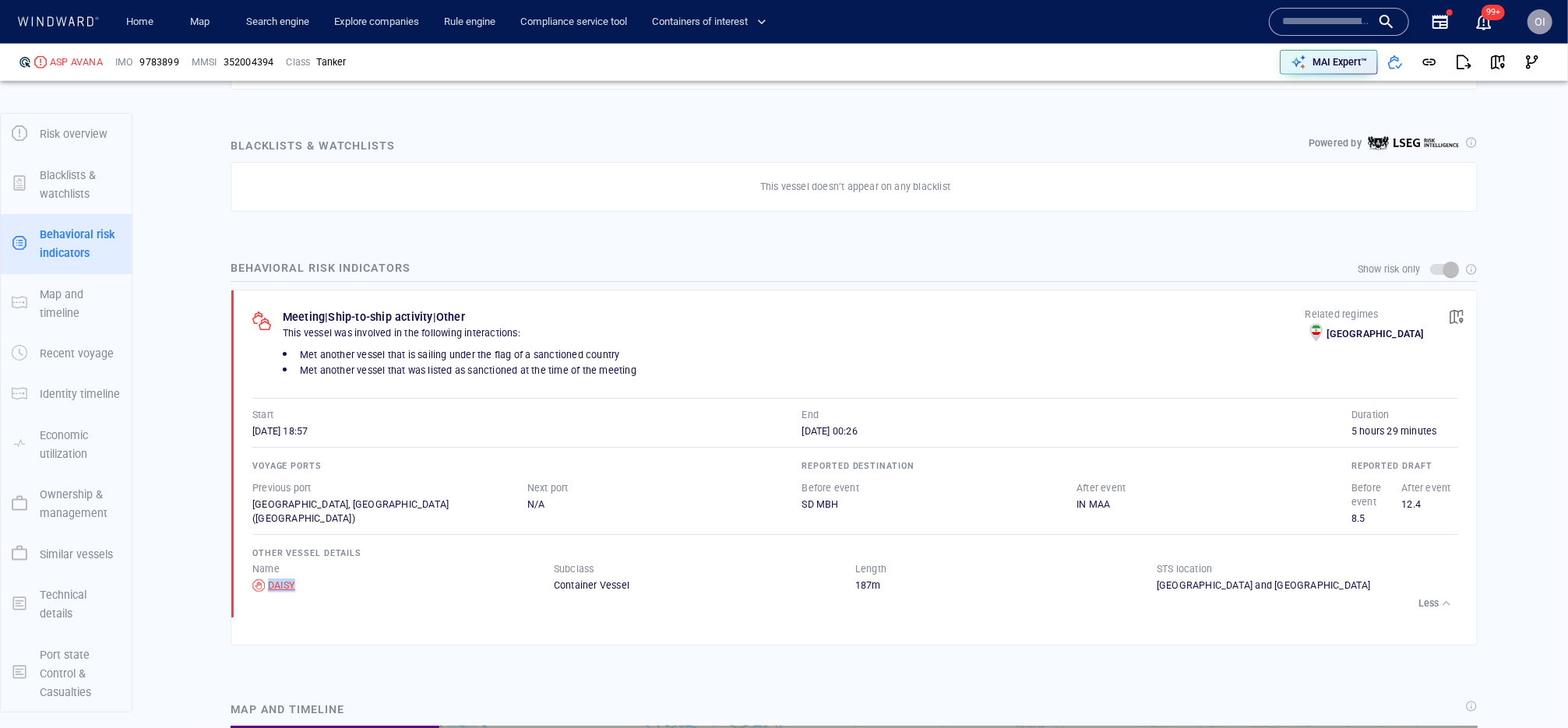
drag, startPoint x: 309, startPoint y: 584, endPoint x: 266, endPoint y: 584, distance: 43.0
click at [266, 584] on div "DAISY" at bounding box center [403, 586] width 302 height 14
copy div "DAISY"
drag, startPoint x: 252, startPoint y: 432, endPoint x: 333, endPoint y: 432, distance: 81.0
click at [333, 432] on div "25/08/2025 18:57" at bounding box center [527, 432] width 550 height 14
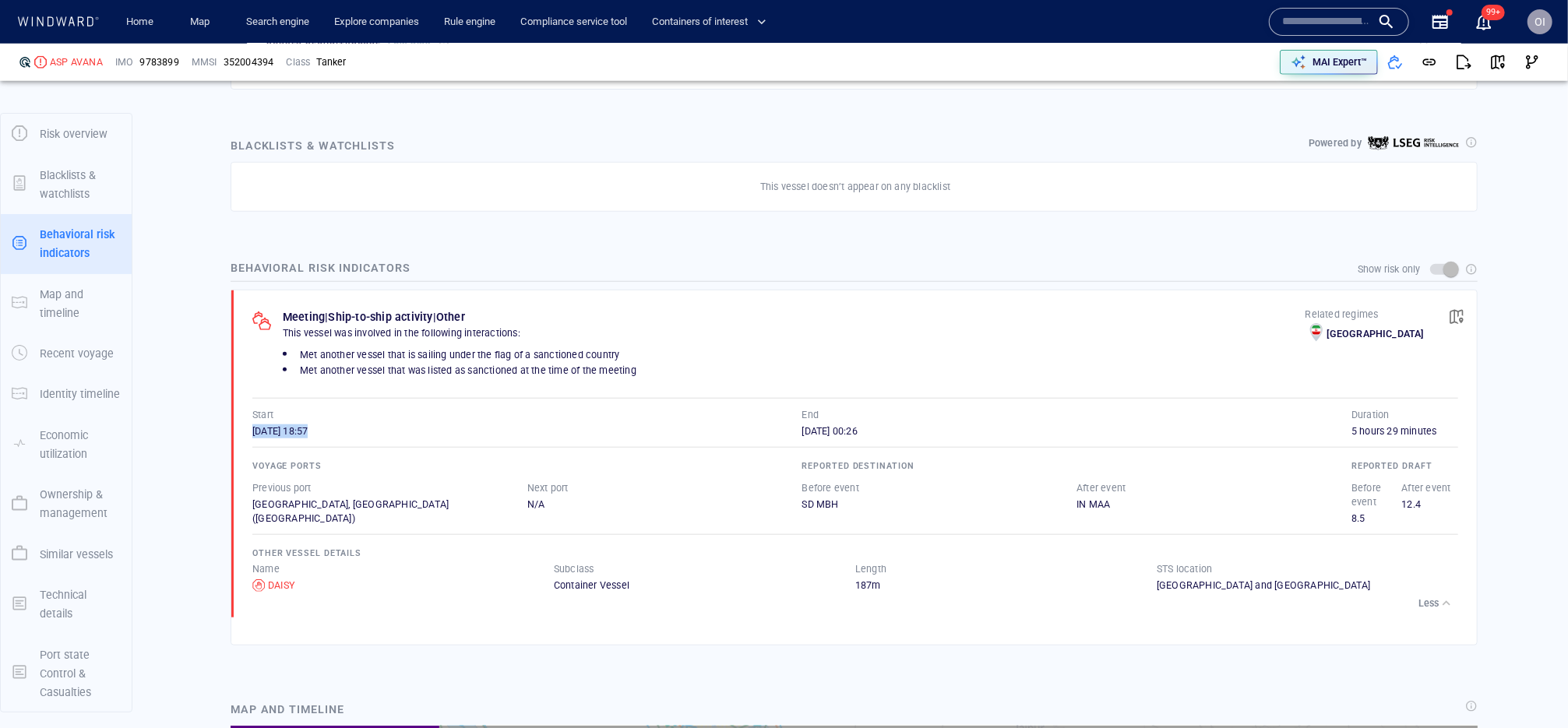
copy span "25/08/2025 18:57"
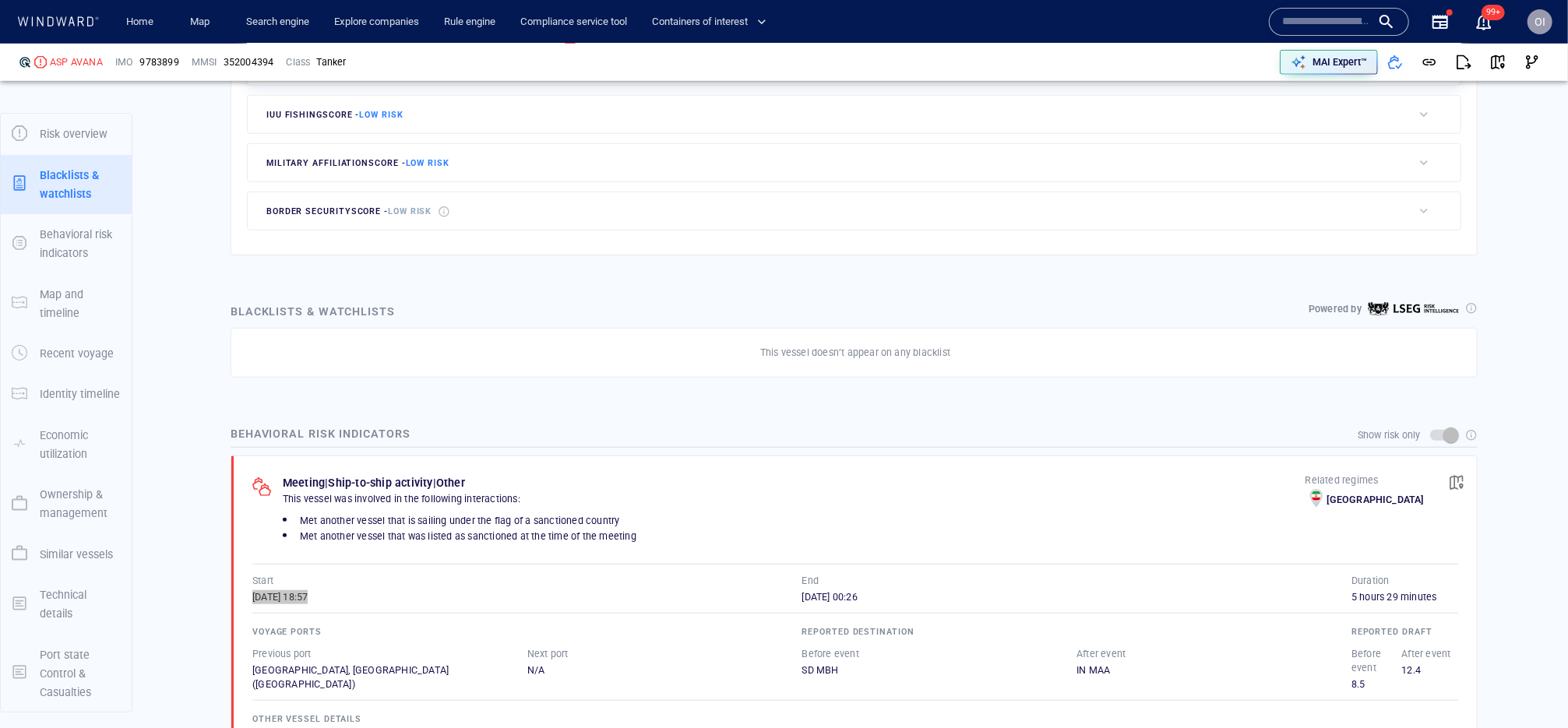
scroll to position [982, 0]
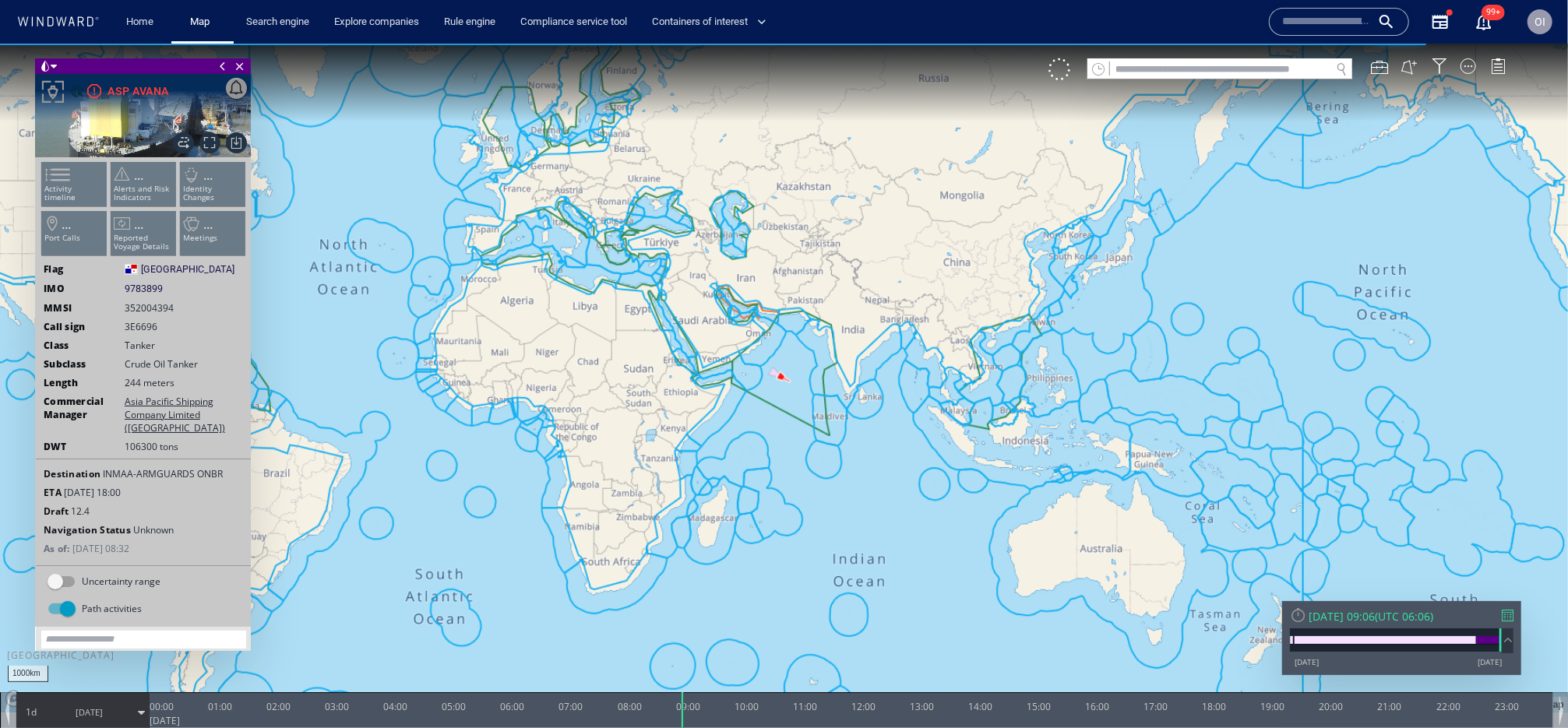
click at [1514, 615] on div "[DATE] 09:06 ( UTC 06:06 ) [DATE] [DATE]" at bounding box center [1401, 637] width 239 height 74
click at [1510, 615] on div at bounding box center [1507, 614] width 12 height 12
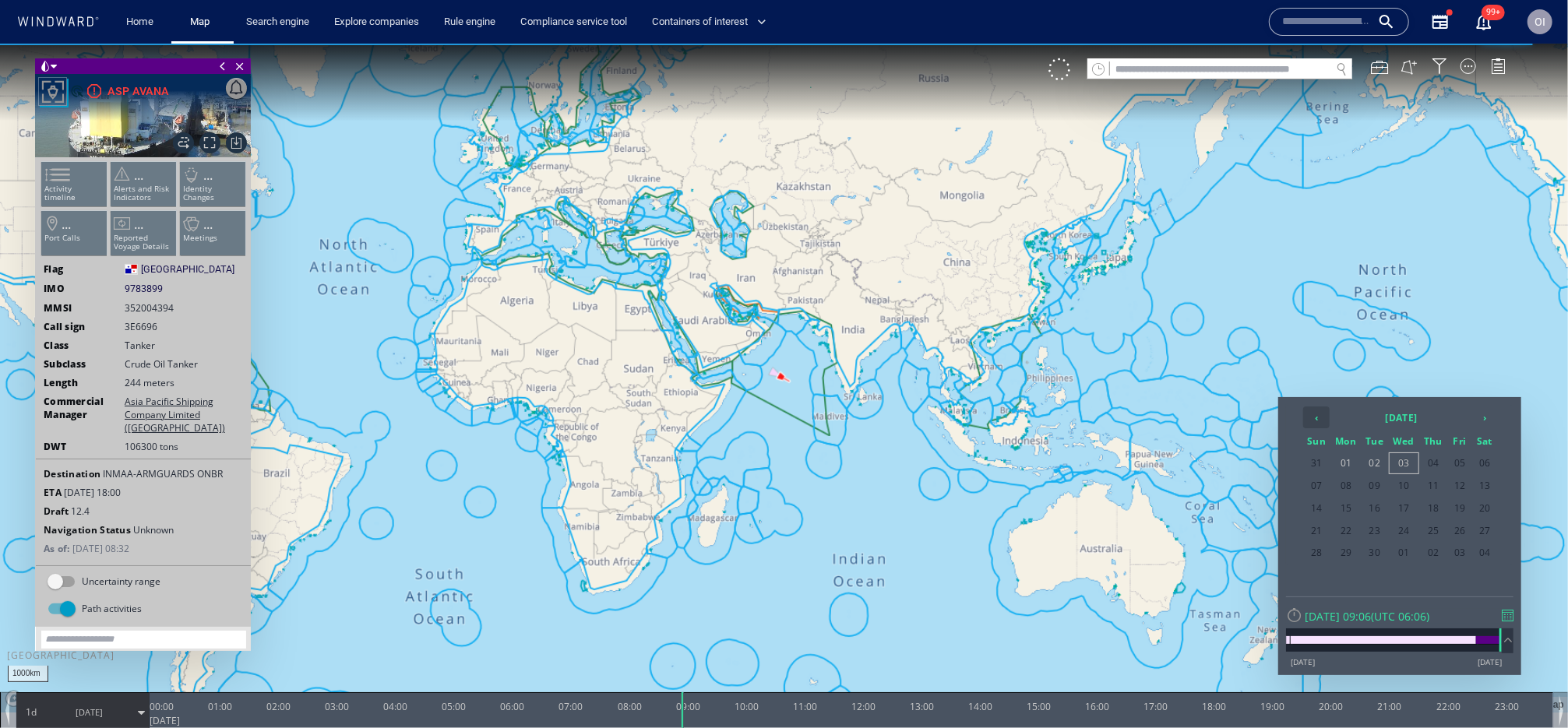
click at [1321, 410] on th "‹" at bounding box center [1316, 416] width 27 height 21
click at [1478, 401] on div "‹ [DATE] › Sun Mon Tue Wed Thu Fri Sat 27 28 29 30 31 01 02 03 04 05 06 07 08 0…" at bounding box center [1399, 535] width 243 height 278
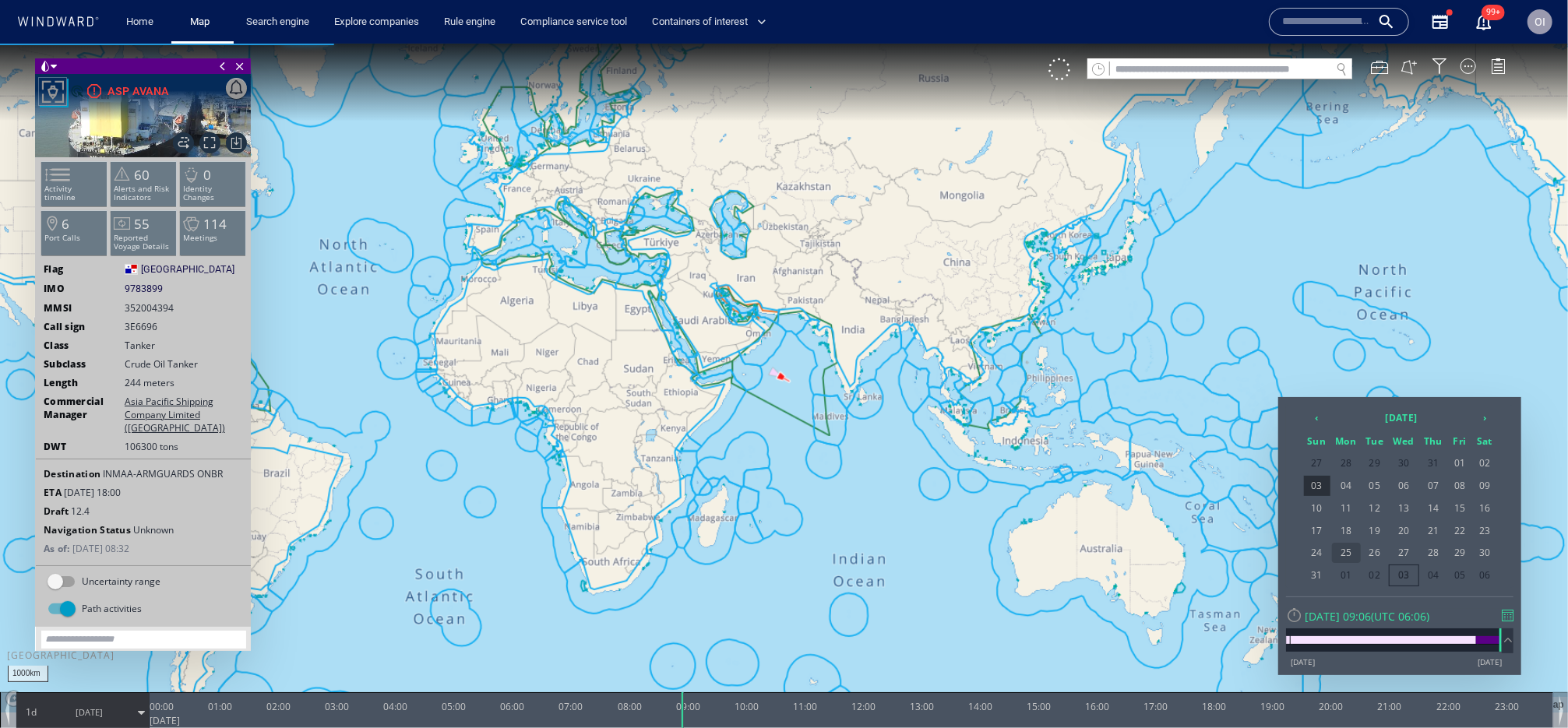
click at [1350, 546] on span "25" at bounding box center [1346, 552] width 29 height 21
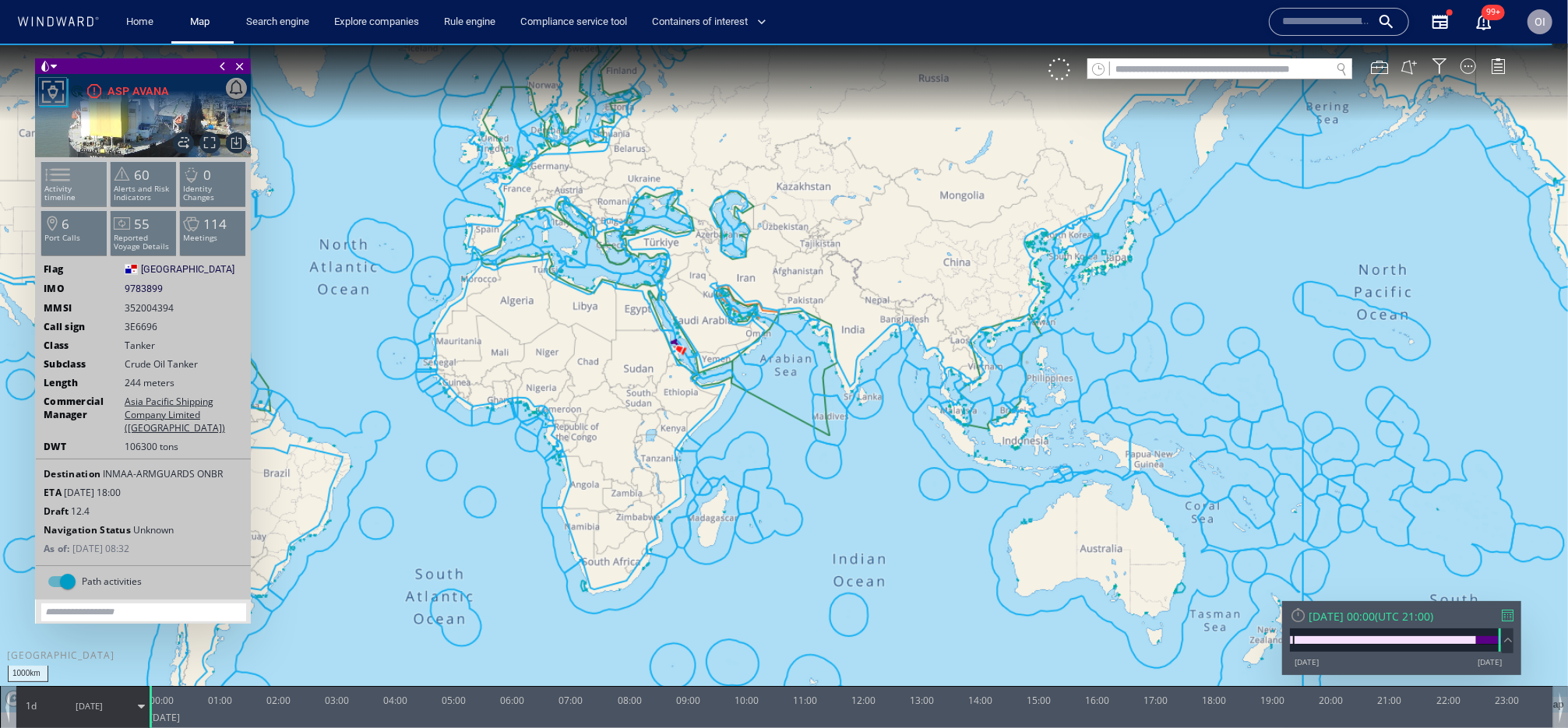
click at [101, 176] on li "Activity timeline" at bounding box center [74, 183] width 66 height 45
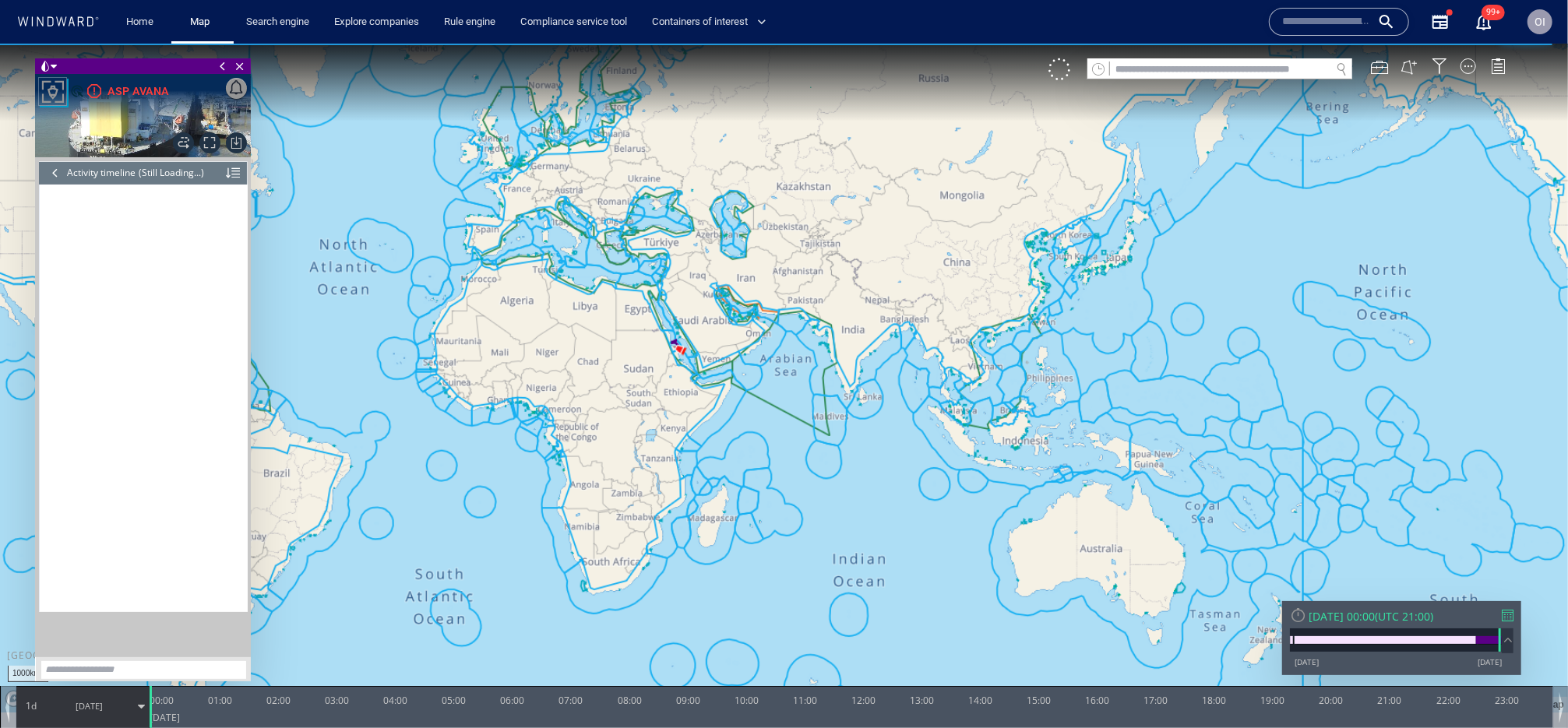
scroll to position [11092, 0]
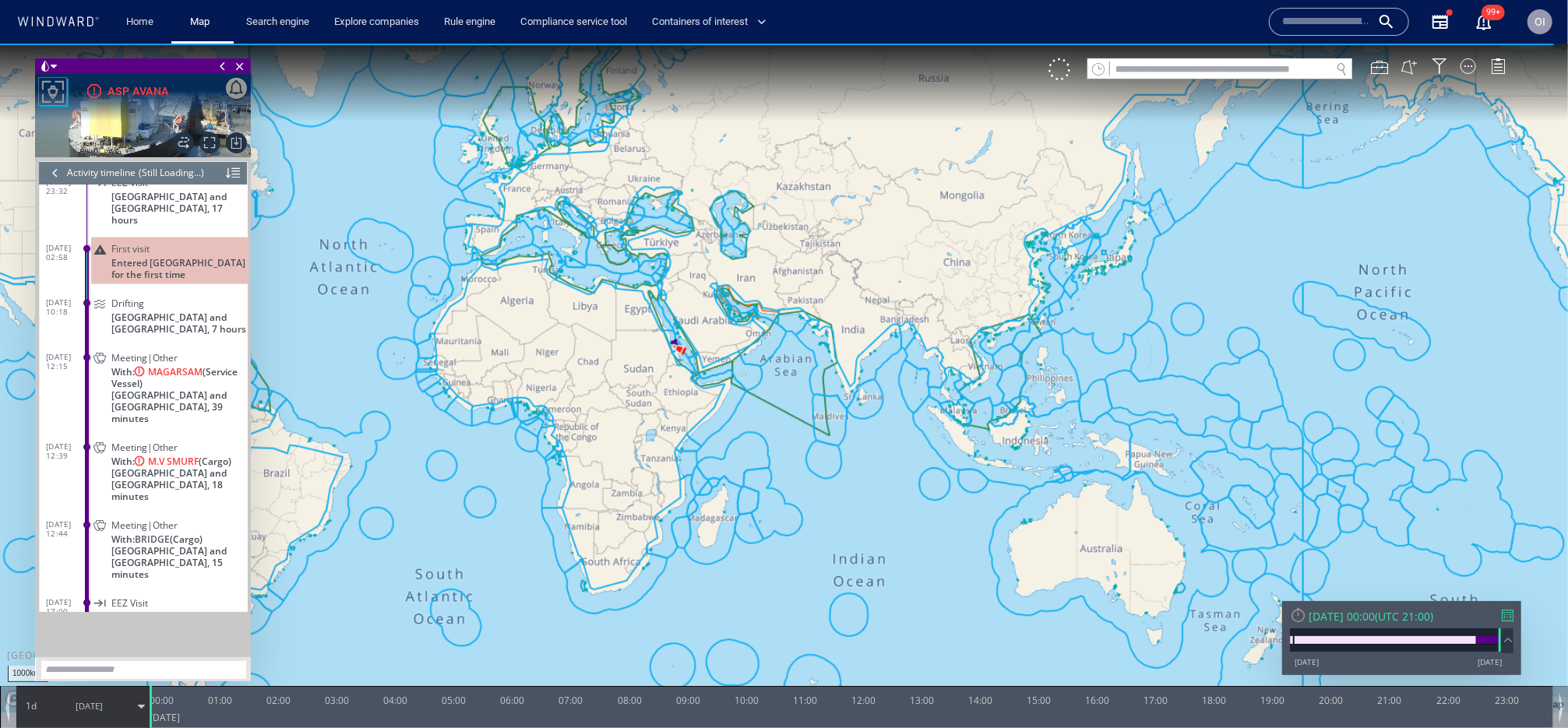
click at [427, 436] on canvas "Map" at bounding box center [784, 378] width 1568 height 670
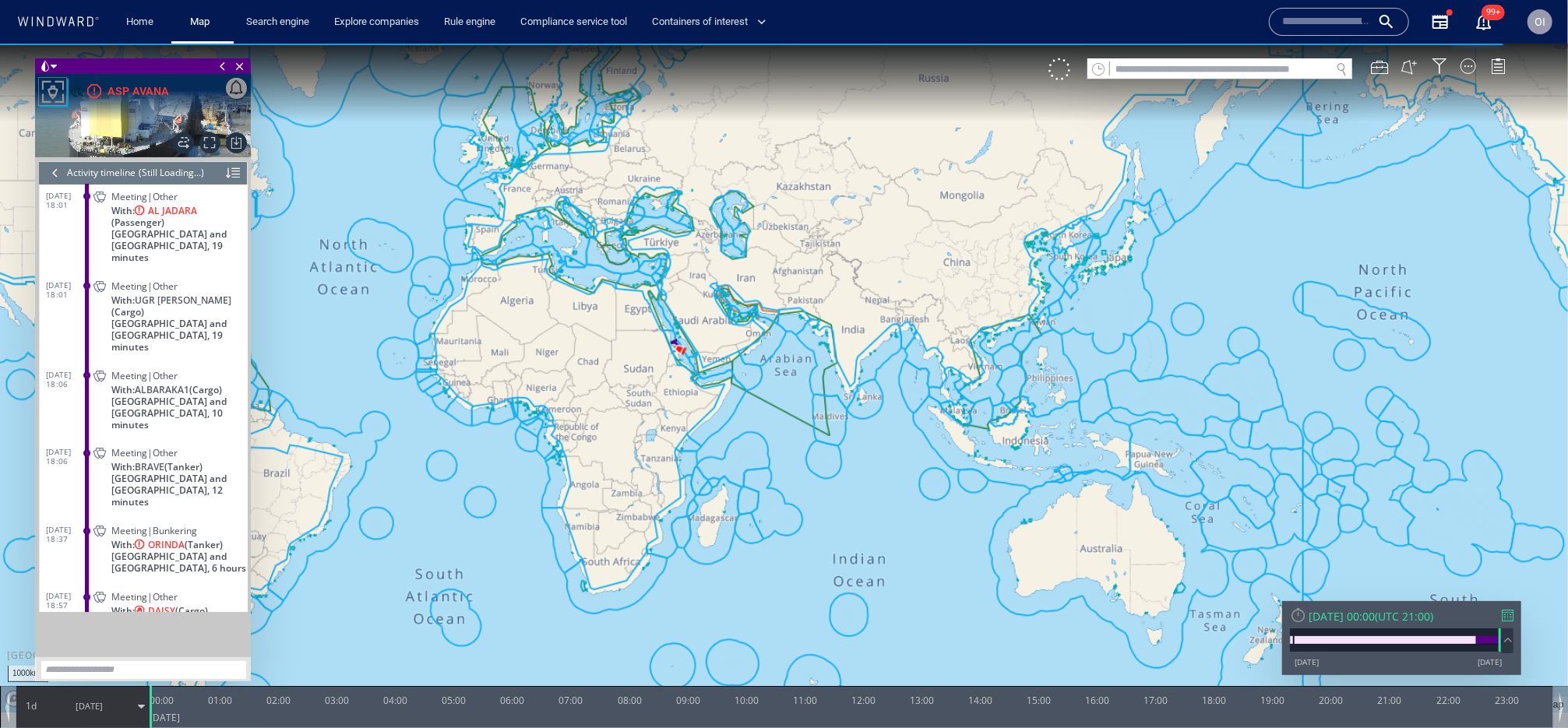
scroll to position [11596, 0]
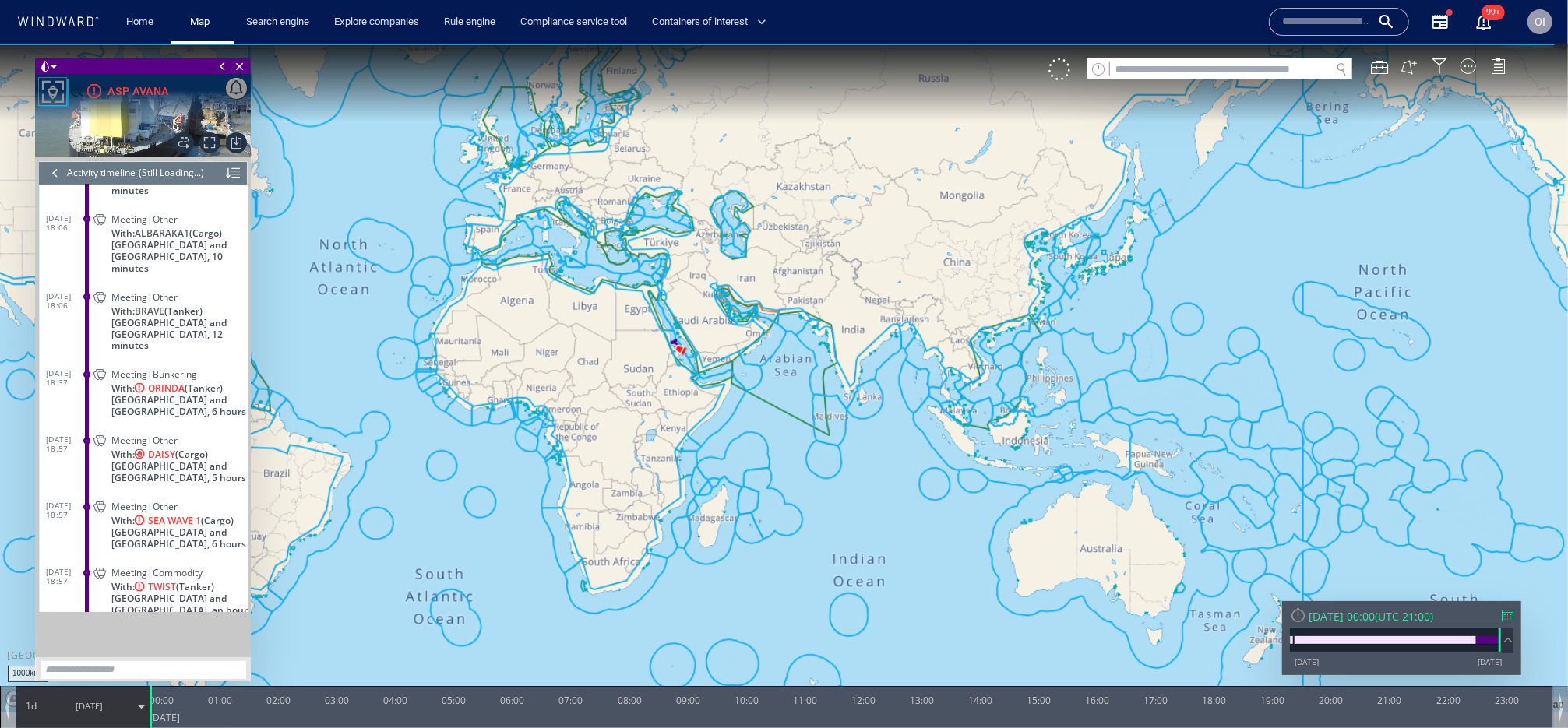
click at [215, 460] on span "[GEOGRAPHIC_DATA] and [GEOGRAPHIC_DATA], 5 hours" at bounding box center [179, 472] width 136 height 23
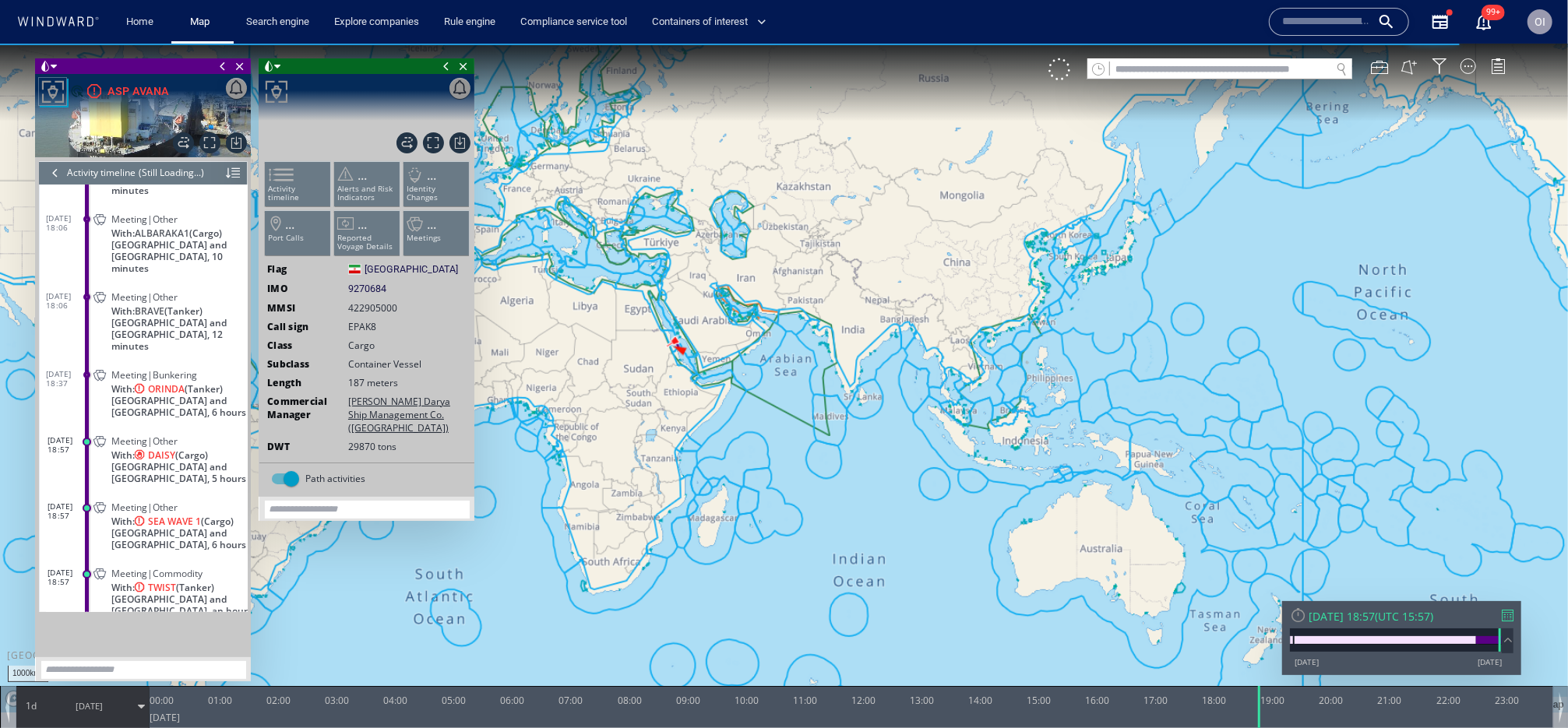
scroll to position [11649, 0]
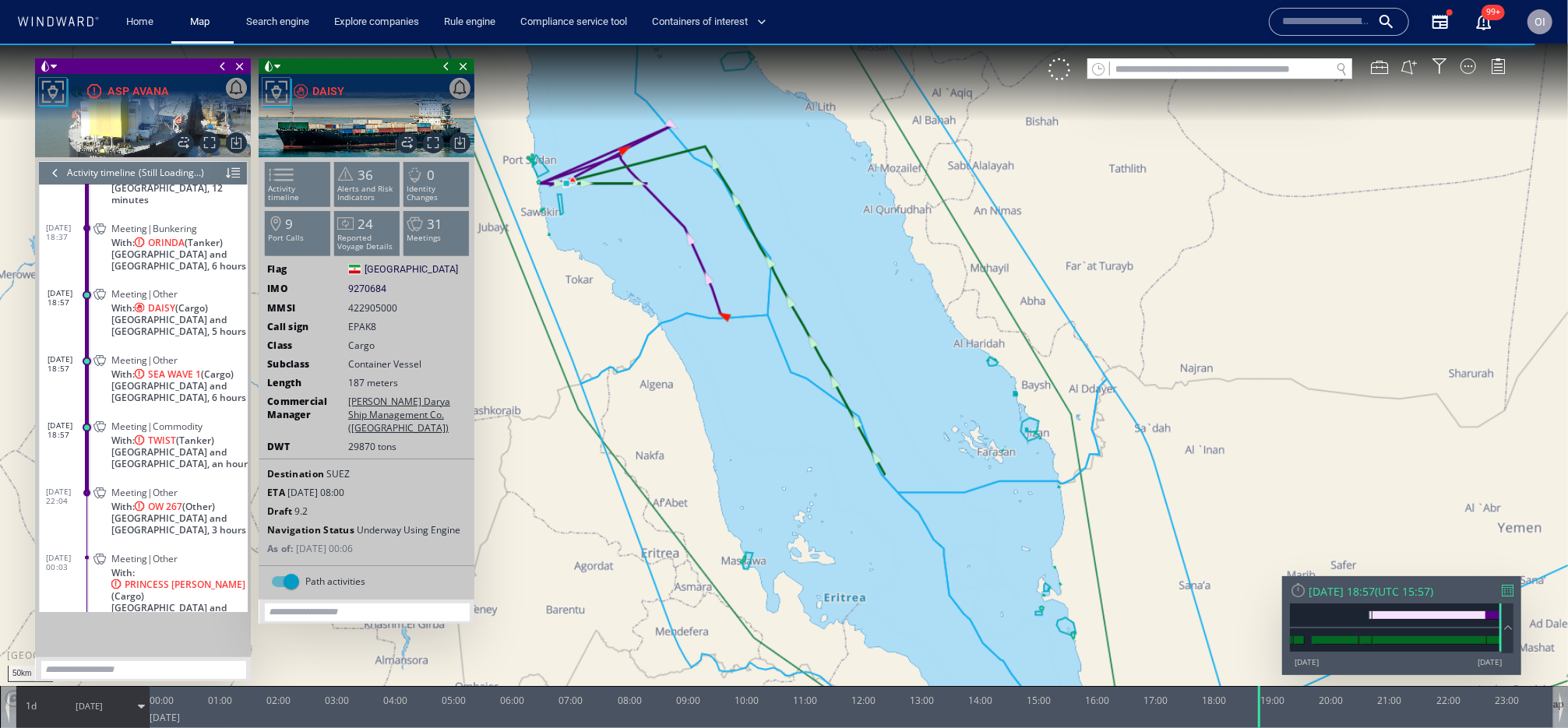
drag, startPoint x: 678, startPoint y: 326, endPoint x: 715, endPoint y: 381, distance: 66.3
click at [715, 381] on canvas "Map" at bounding box center [784, 378] width 1568 height 670
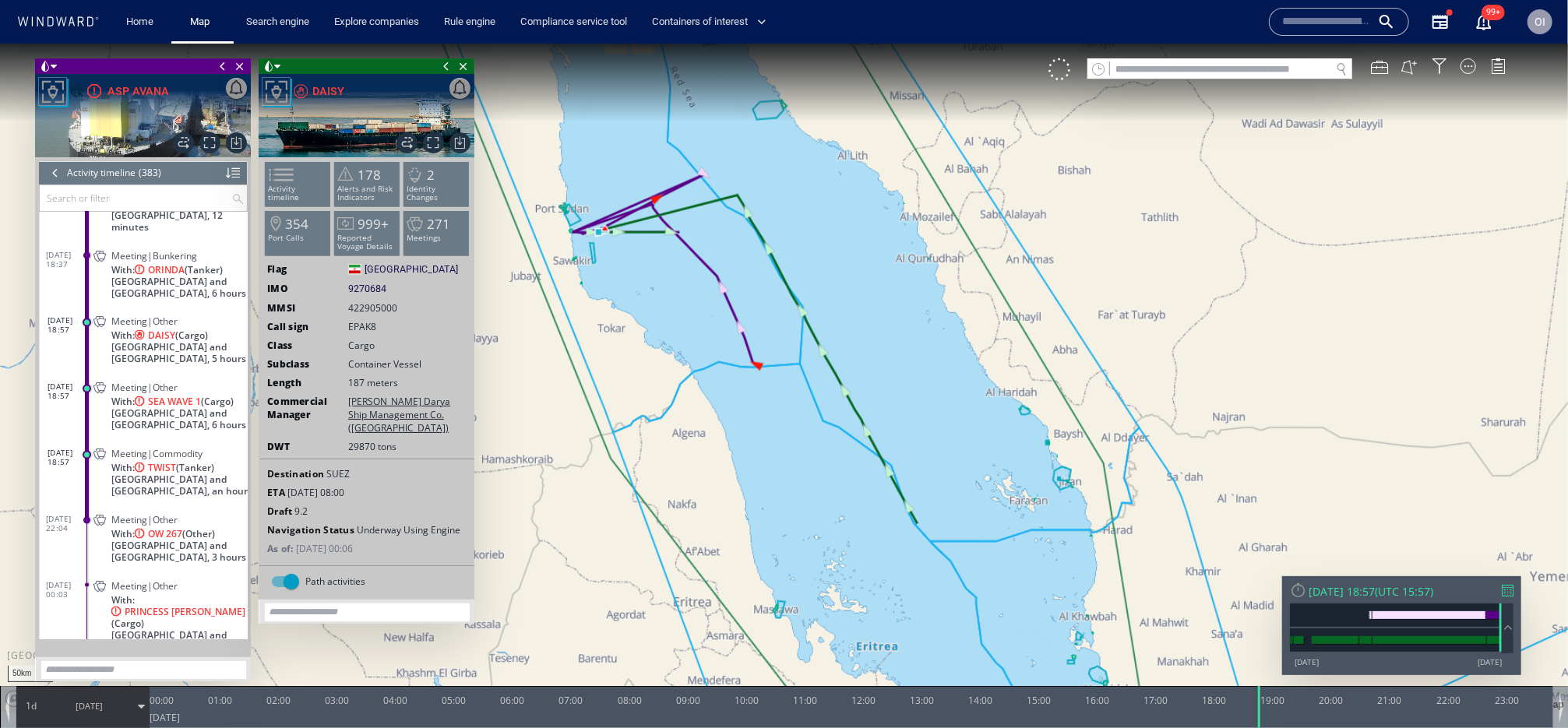
scroll to position [15975, 0]
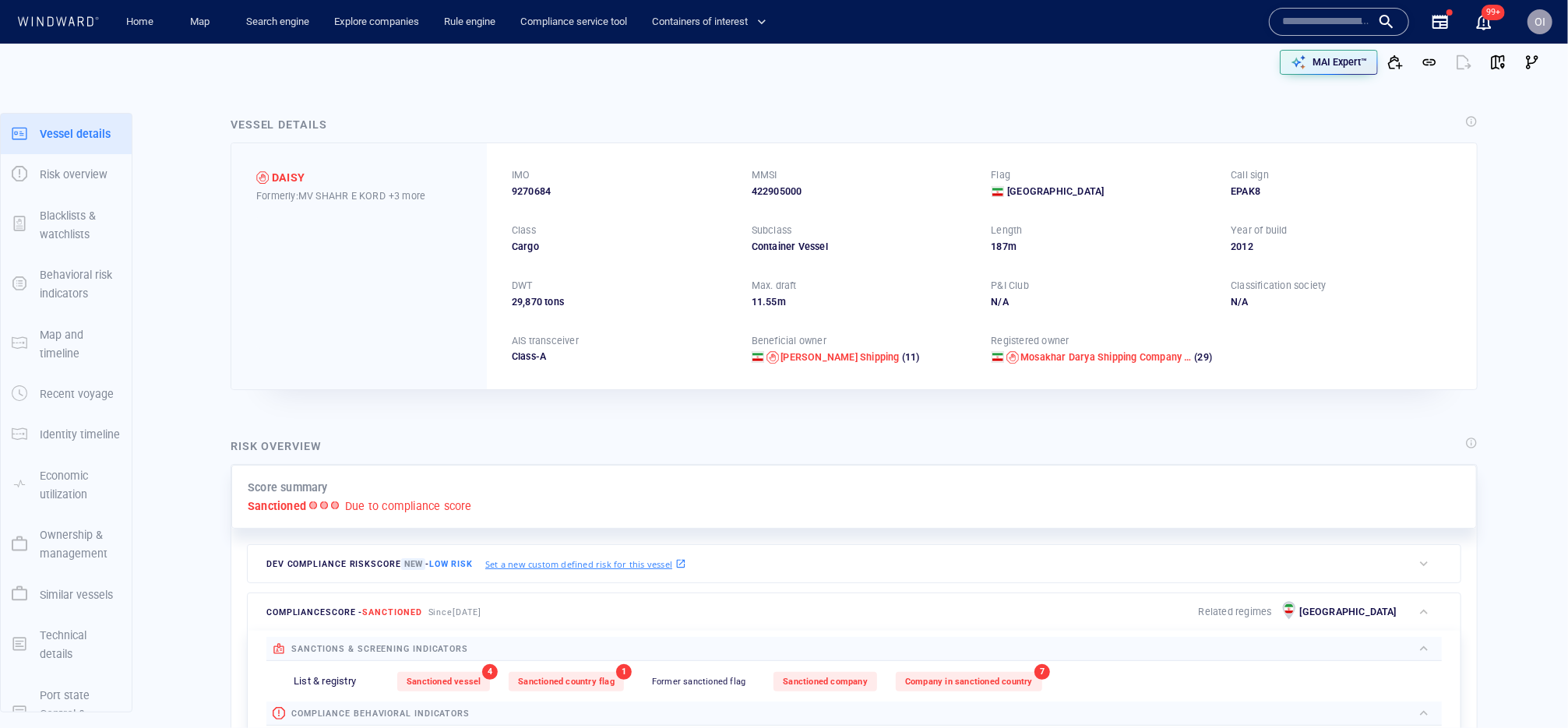
click at [525, 187] on span "9270684" at bounding box center [530, 192] width 39 height 14
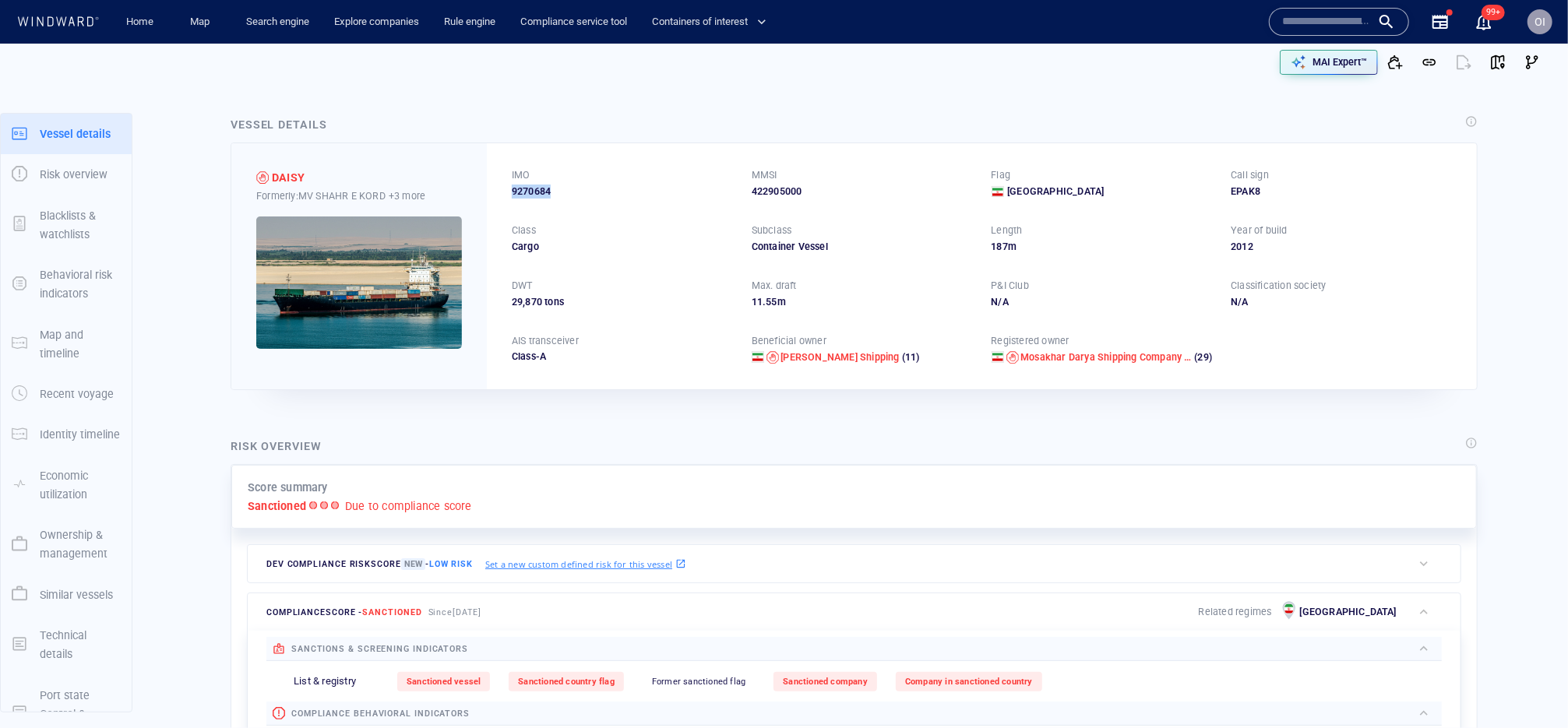
copy span "9270684"
